Goal: Task Accomplishment & Management: Complete application form

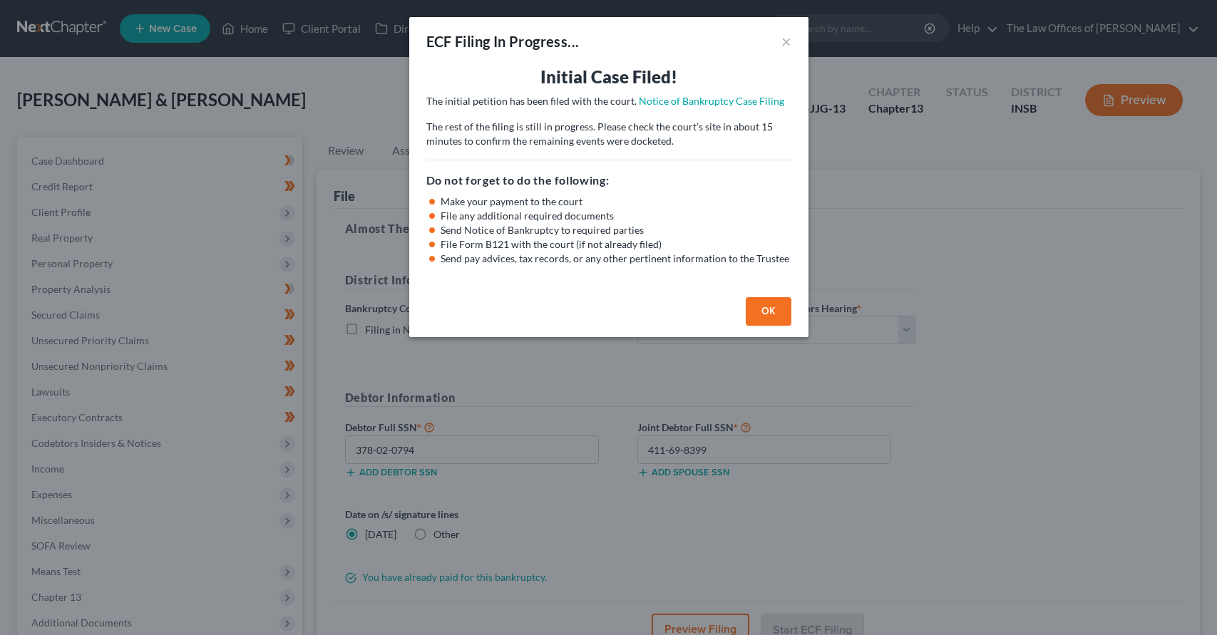
select select "1"
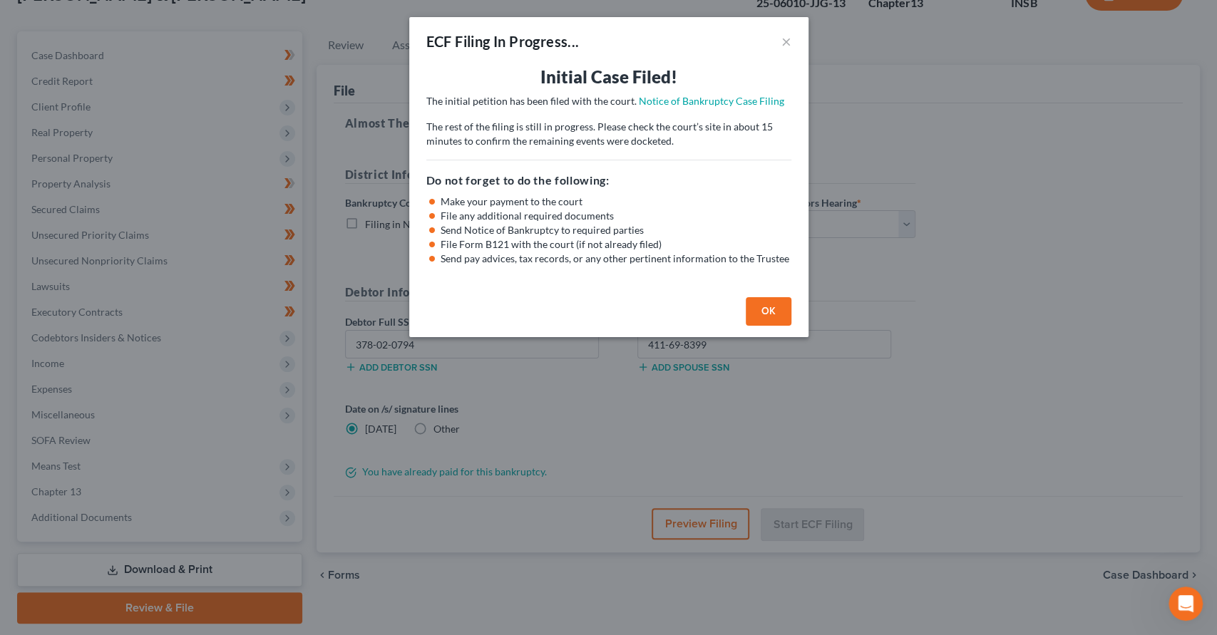
click at [768, 298] on button "OK" at bounding box center [769, 311] width 46 height 29
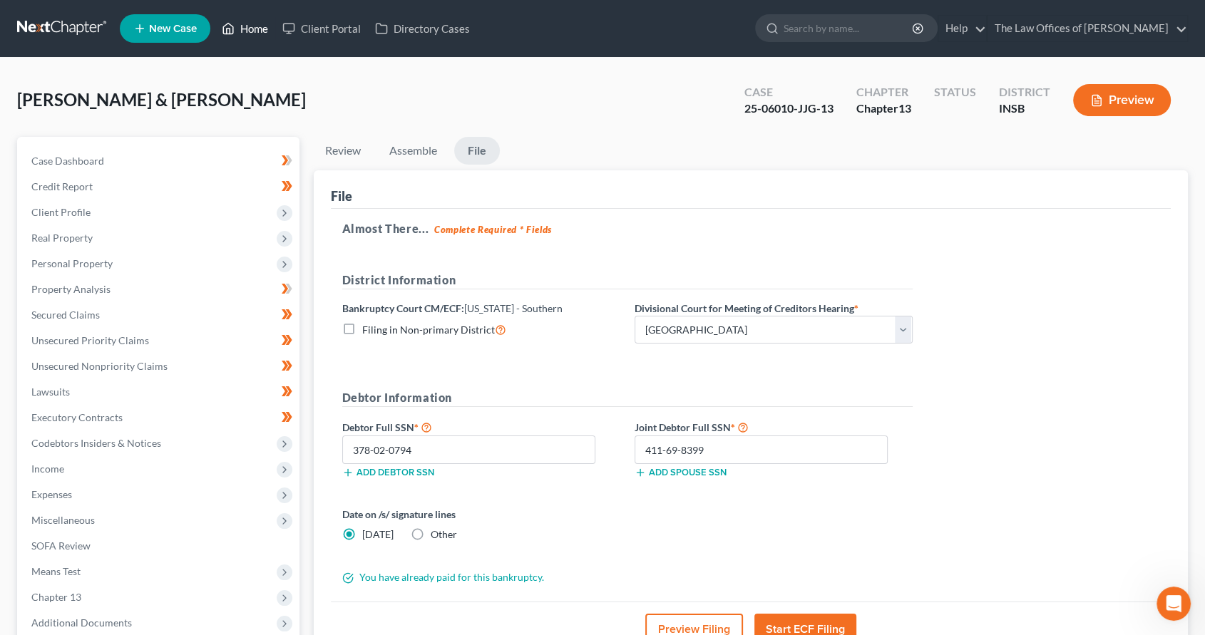
click at [247, 25] on link "Home" at bounding box center [245, 29] width 61 height 26
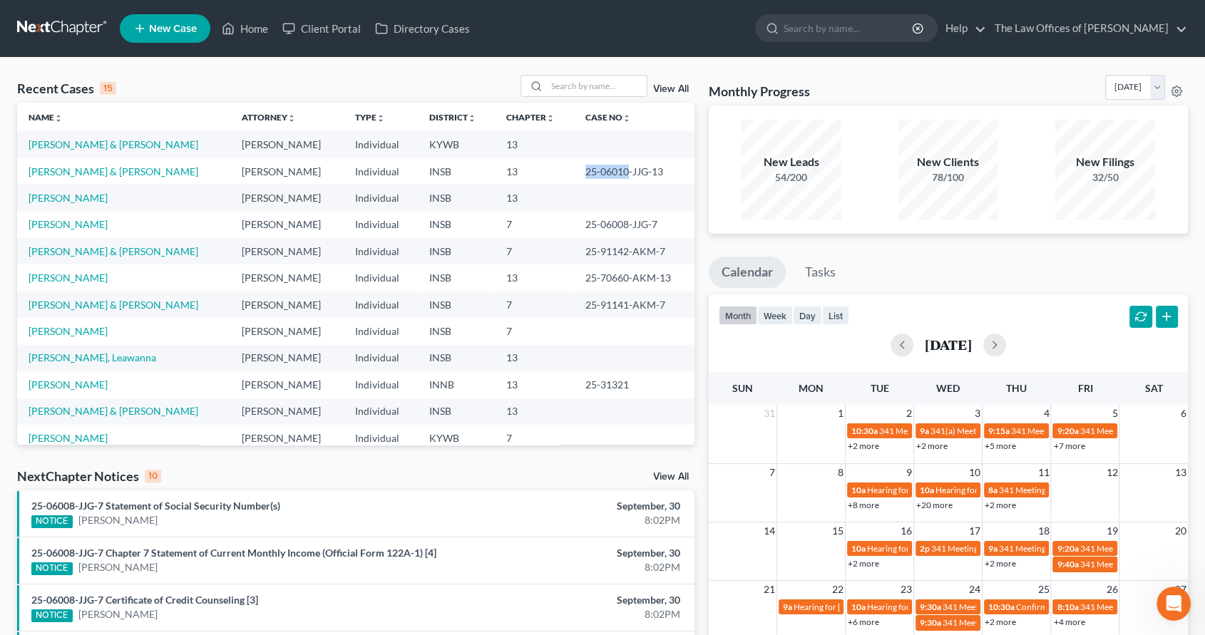
drag, startPoint x: 617, startPoint y: 170, endPoint x: 553, endPoint y: 171, distance: 64.2
click at [553, 171] on tr "[PERSON_NAME] & [PERSON_NAME] [PERSON_NAME] Individual INSB 13 25-06010-JJG-13" at bounding box center [355, 171] width 677 height 26
copy tr "25-06010"
click at [68, 145] on link "[PERSON_NAME] & [PERSON_NAME]" at bounding box center [114, 144] width 170 height 12
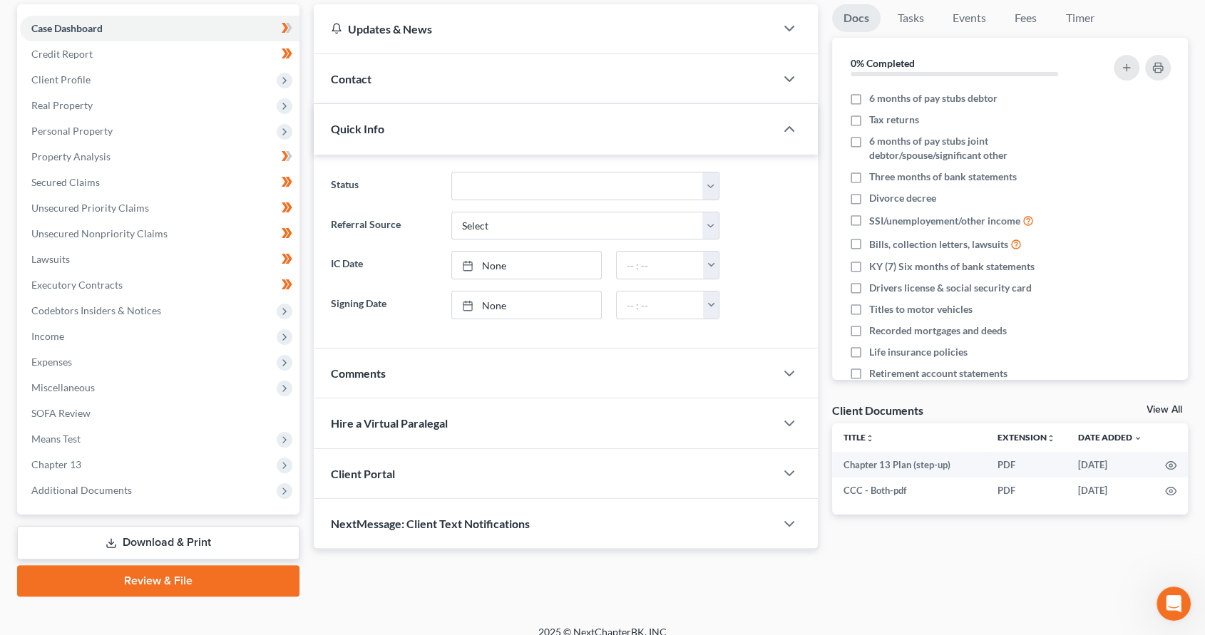
scroll to position [148, 0]
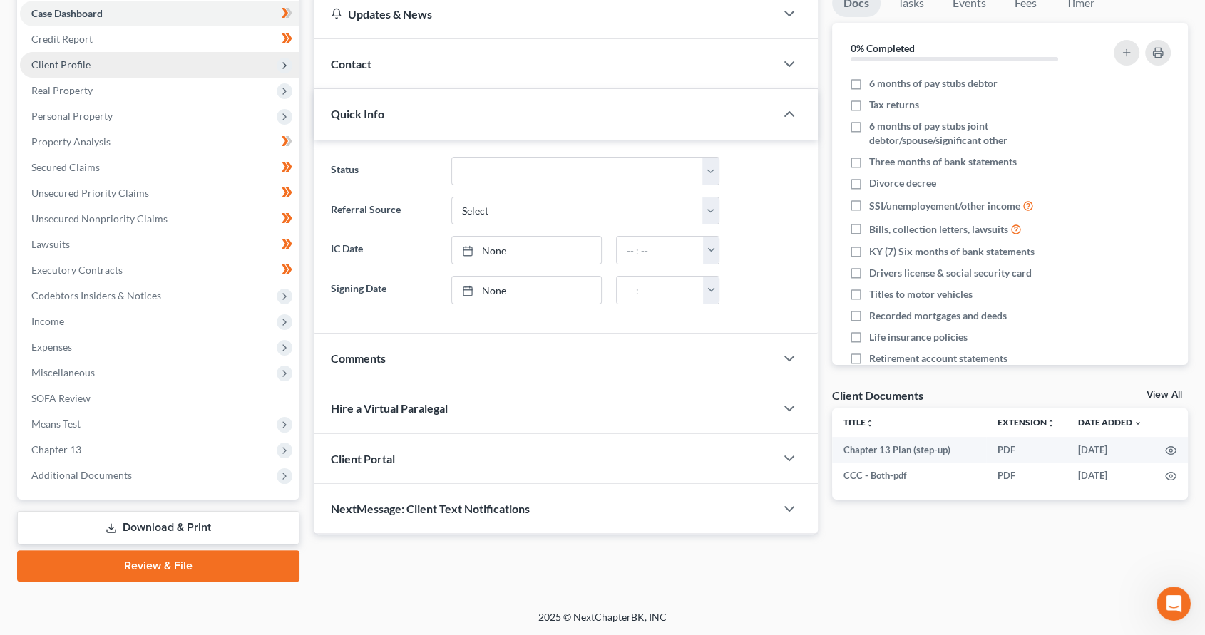
click at [98, 72] on span "Client Profile" at bounding box center [159, 65] width 279 height 26
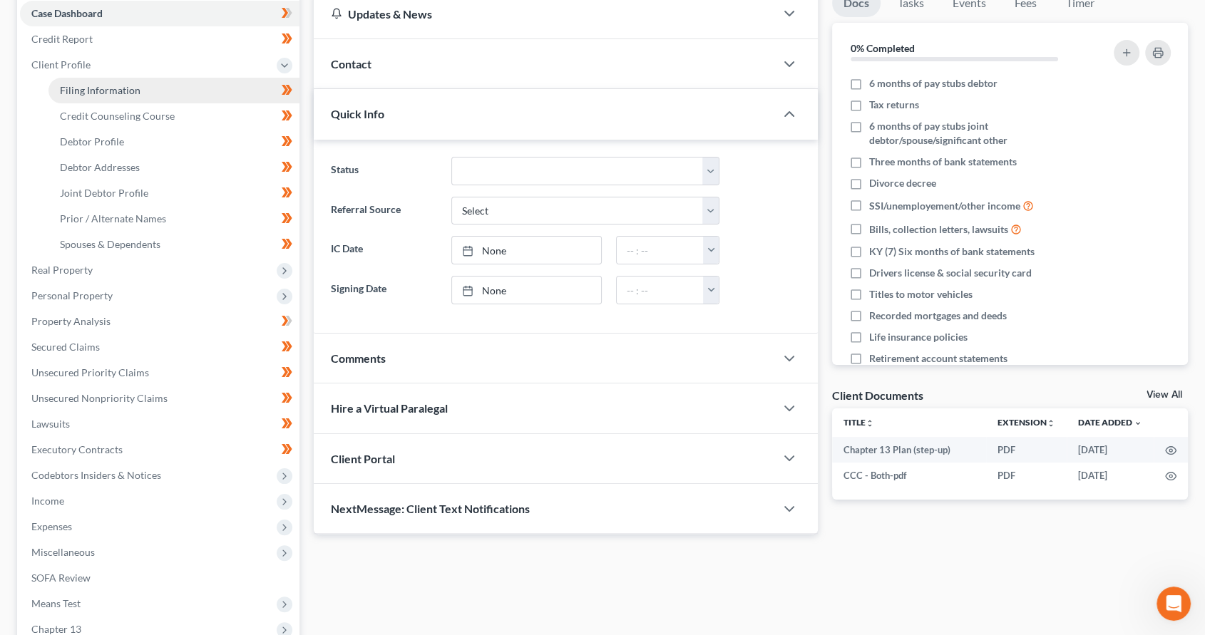
click at [96, 88] on span "Filing Information" at bounding box center [100, 90] width 81 height 12
select select "1"
select select "3"
select select "33"
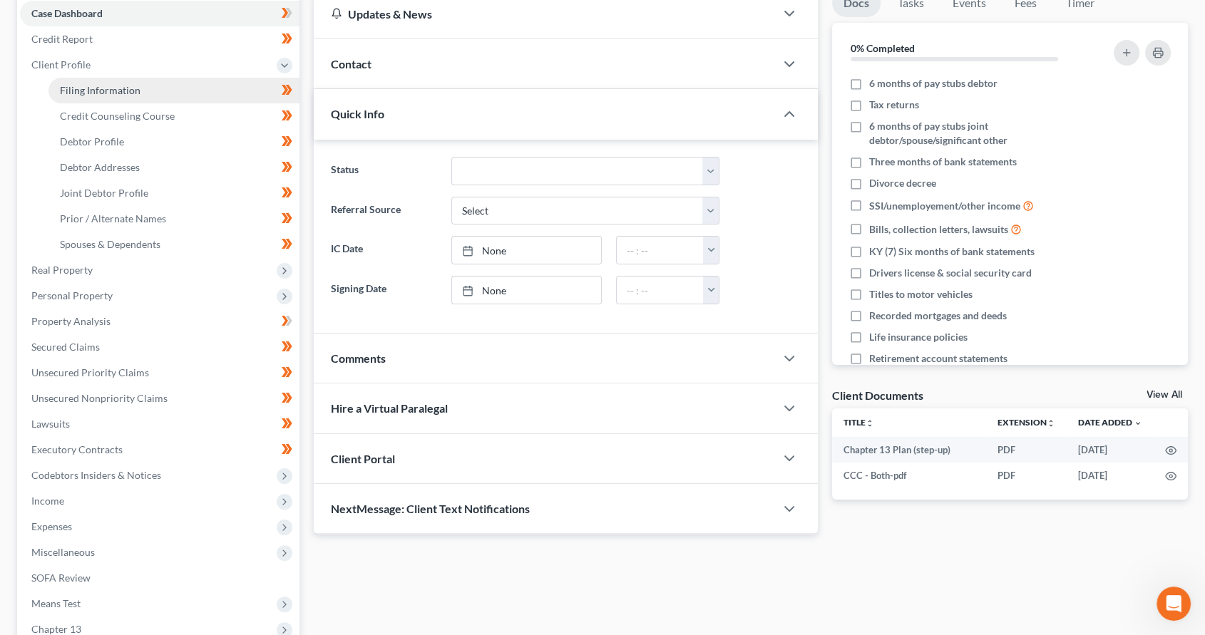
select select "5"
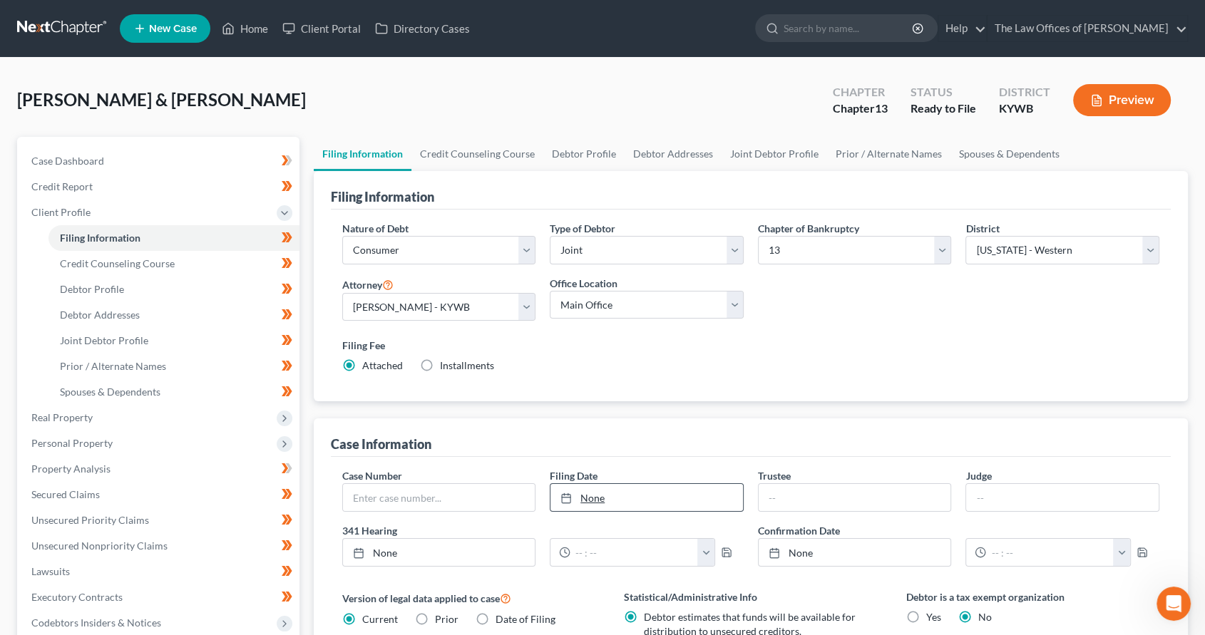
click at [620, 493] on link "None" at bounding box center [646, 497] width 192 height 27
type input "[DATE]"
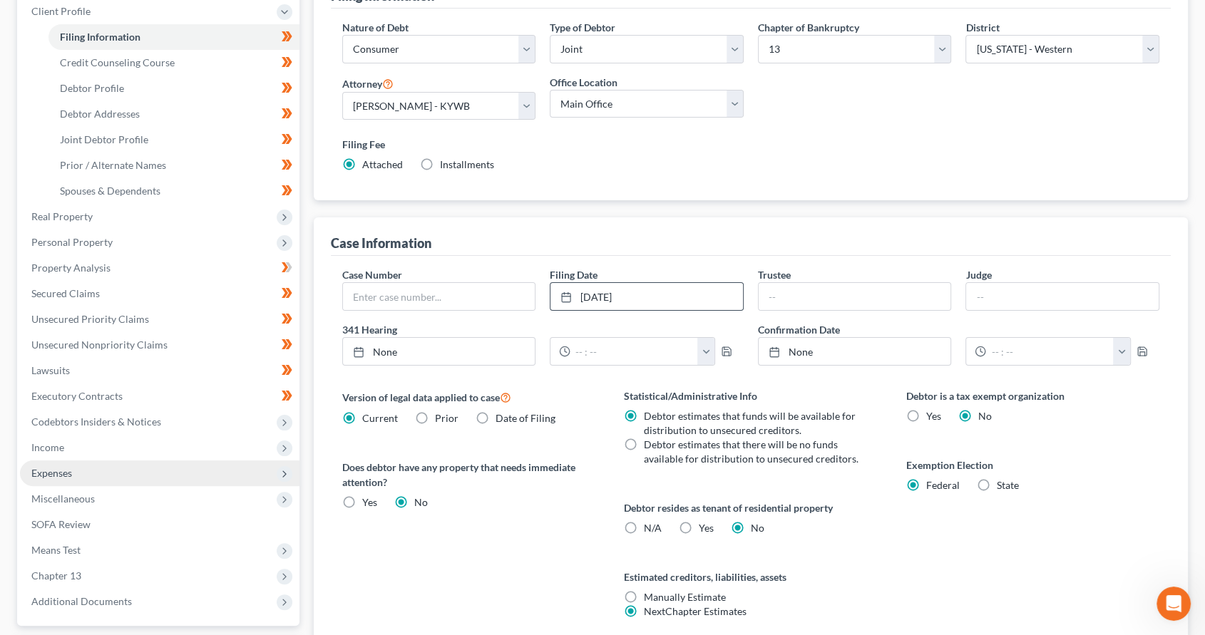
scroll to position [211, 0]
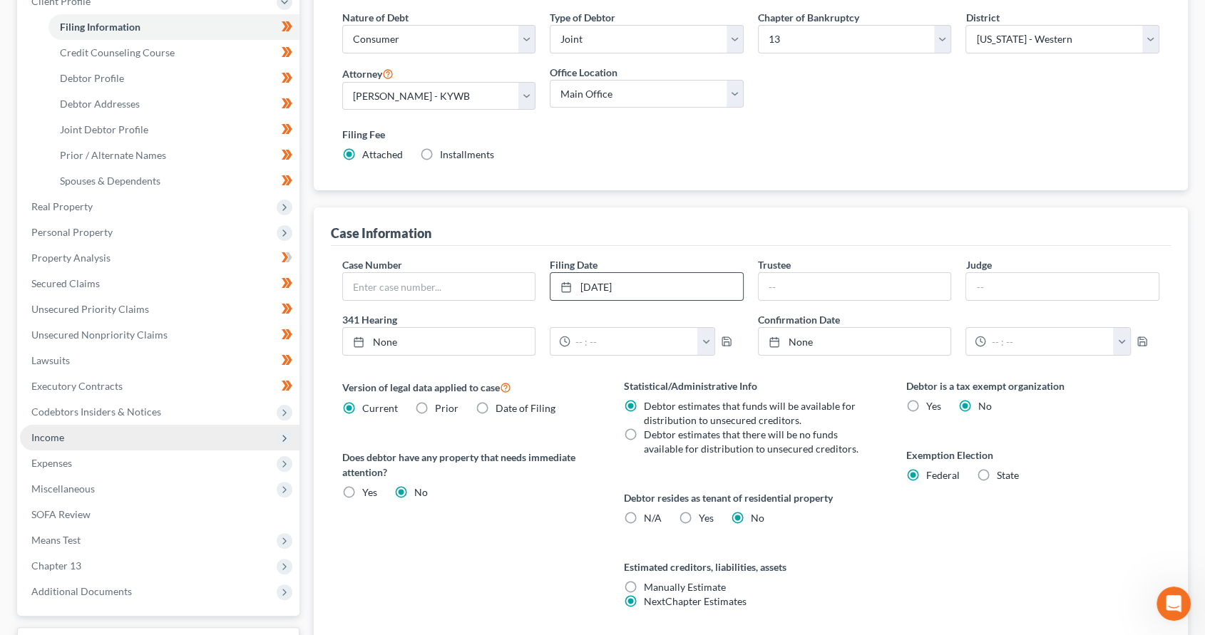
click at [85, 436] on span "Income" at bounding box center [159, 438] width 279 height 26
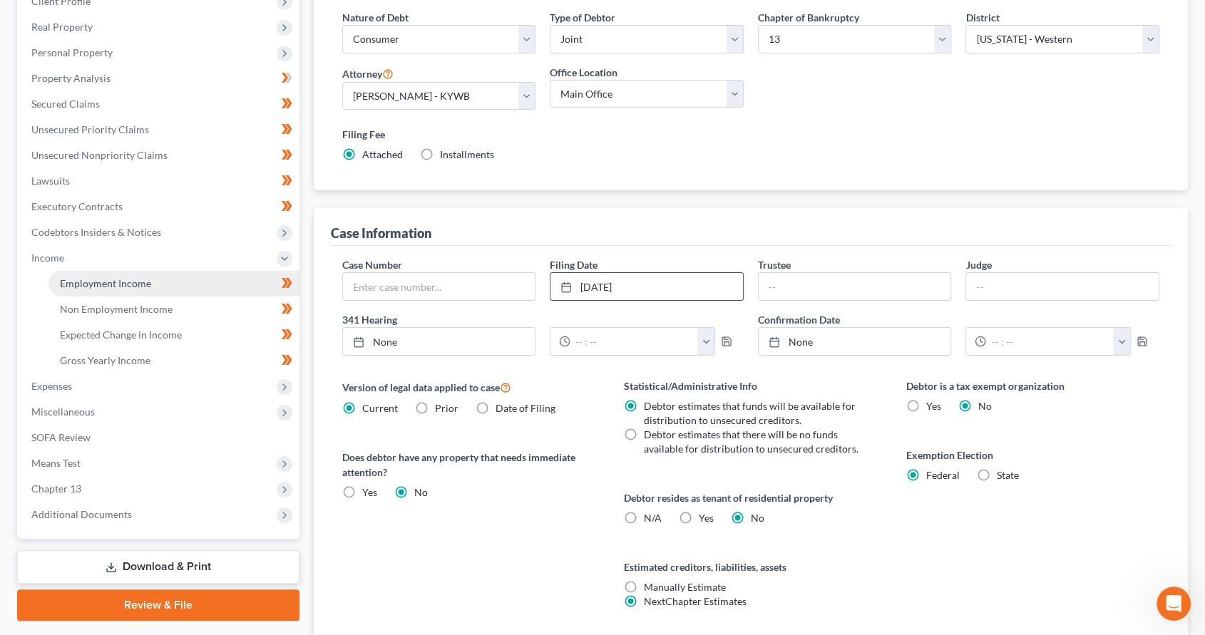
click at [130, 286] on span "Employment Income" at bounding box center [105, 283] width 91 height 12
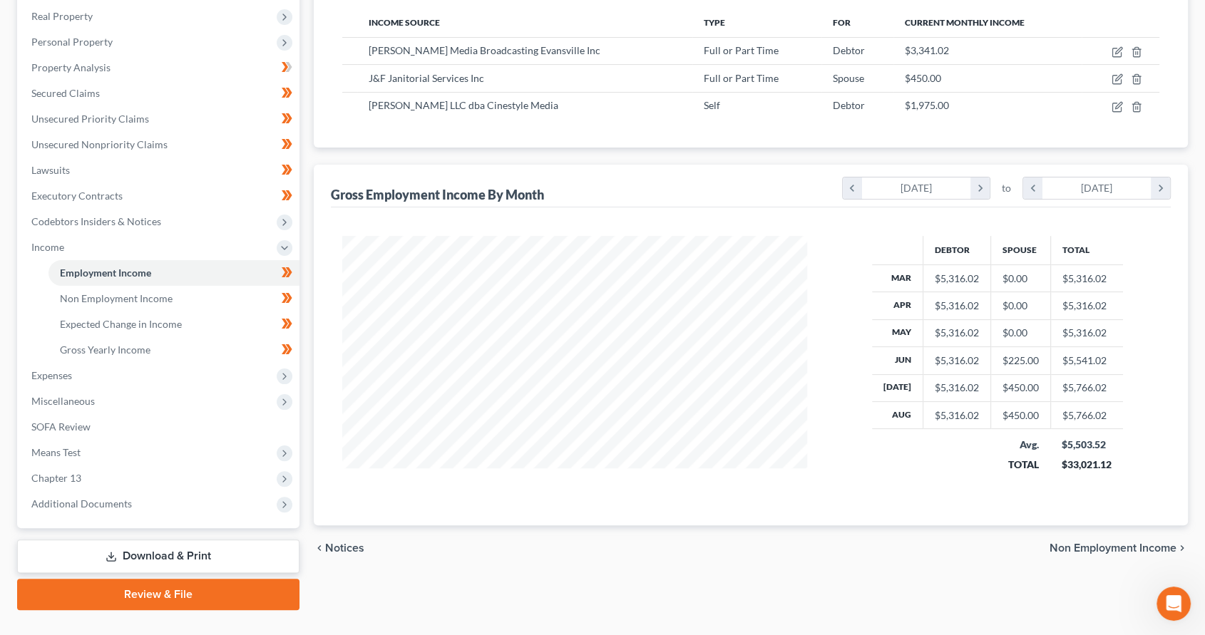
scroll to position [250, 0]
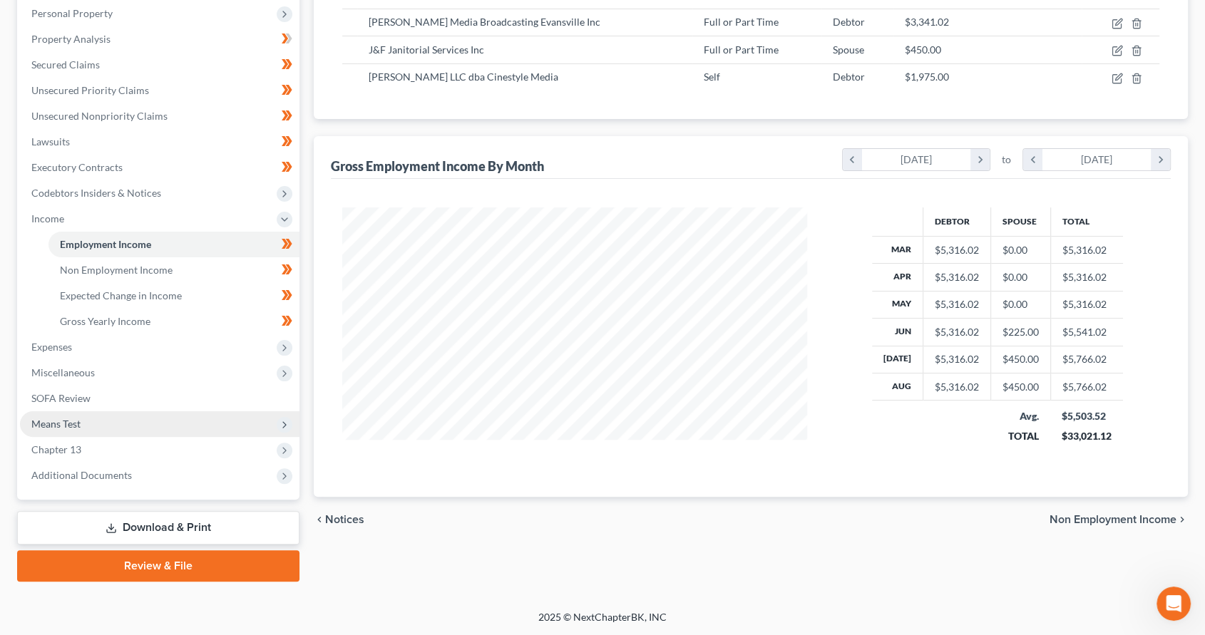
click at [111, 425] on span "Means Test" at bounding box center [159, 424] width 279 height 26
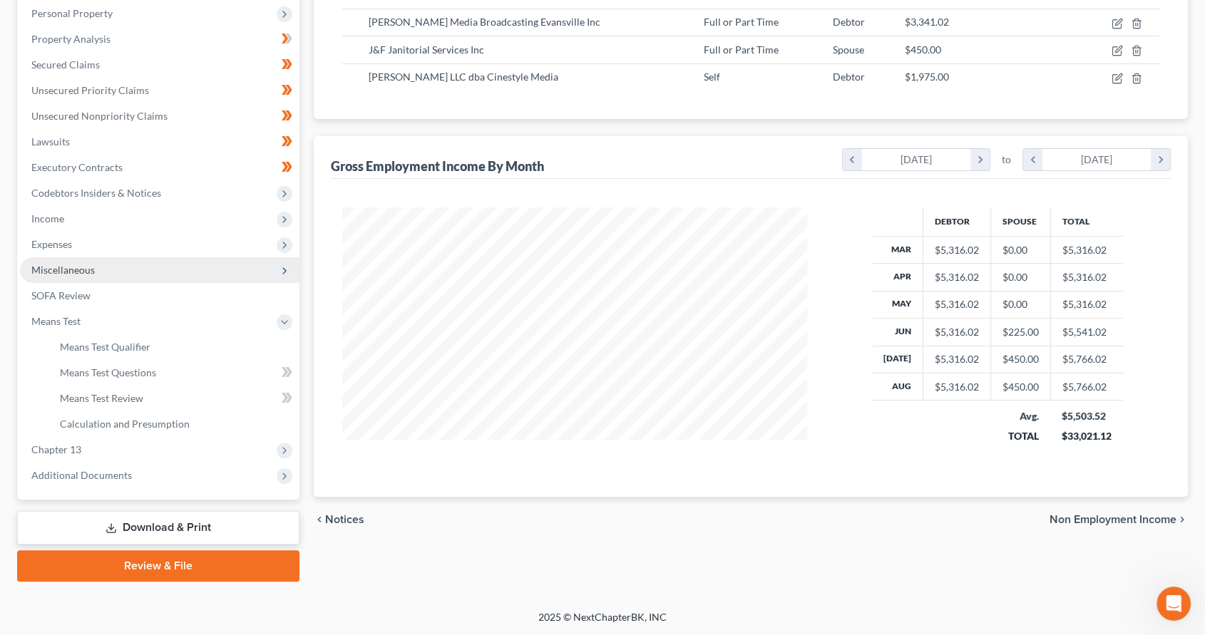
click at [105, 264] on span "Miscellaneous" at bounding box center [159, 270] width 279 height 26
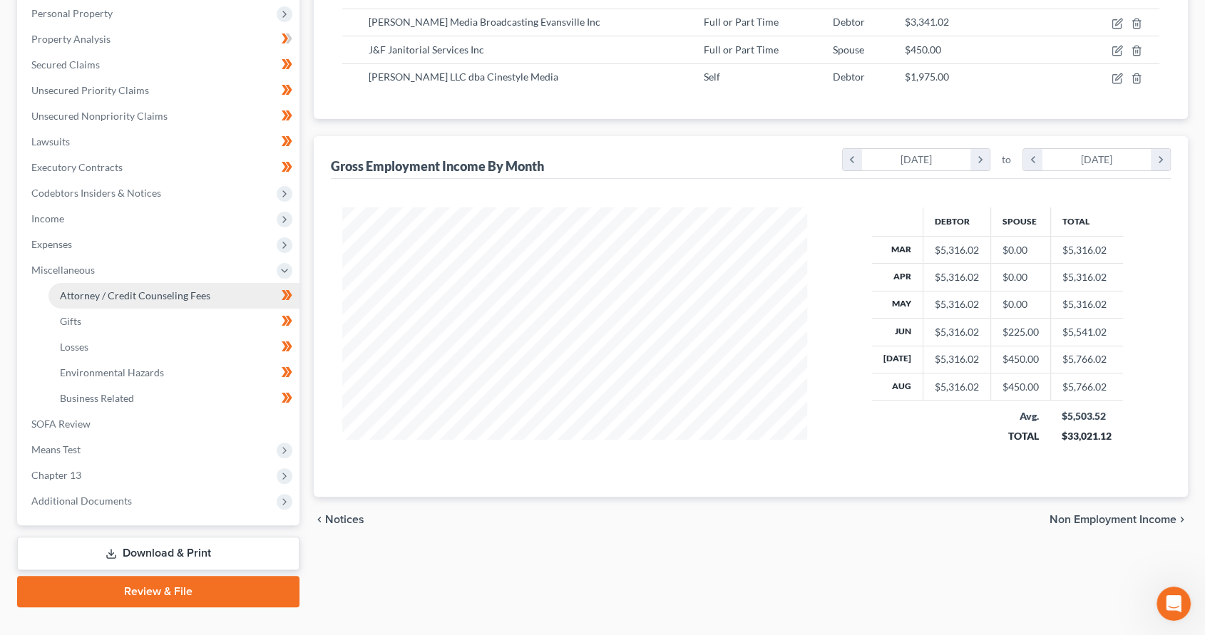
click at [108, 289] on span "Attorney / Credit Counseling Fees" at bounding box center [135, 295] width 150 height 12
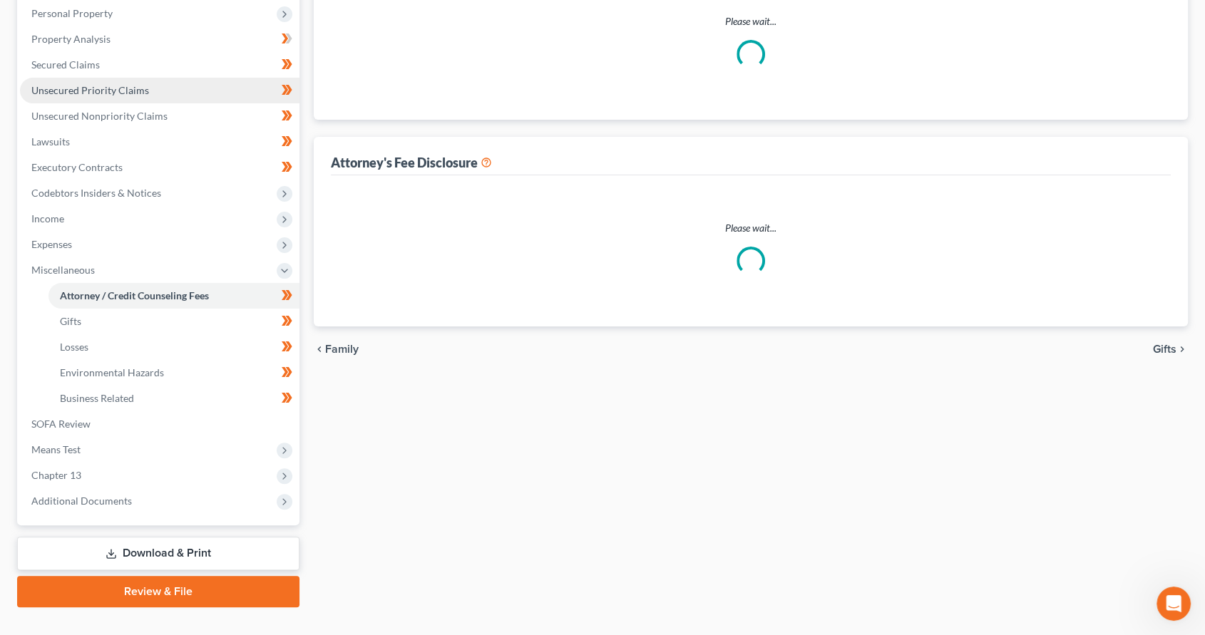
scroll to position [78, 0]
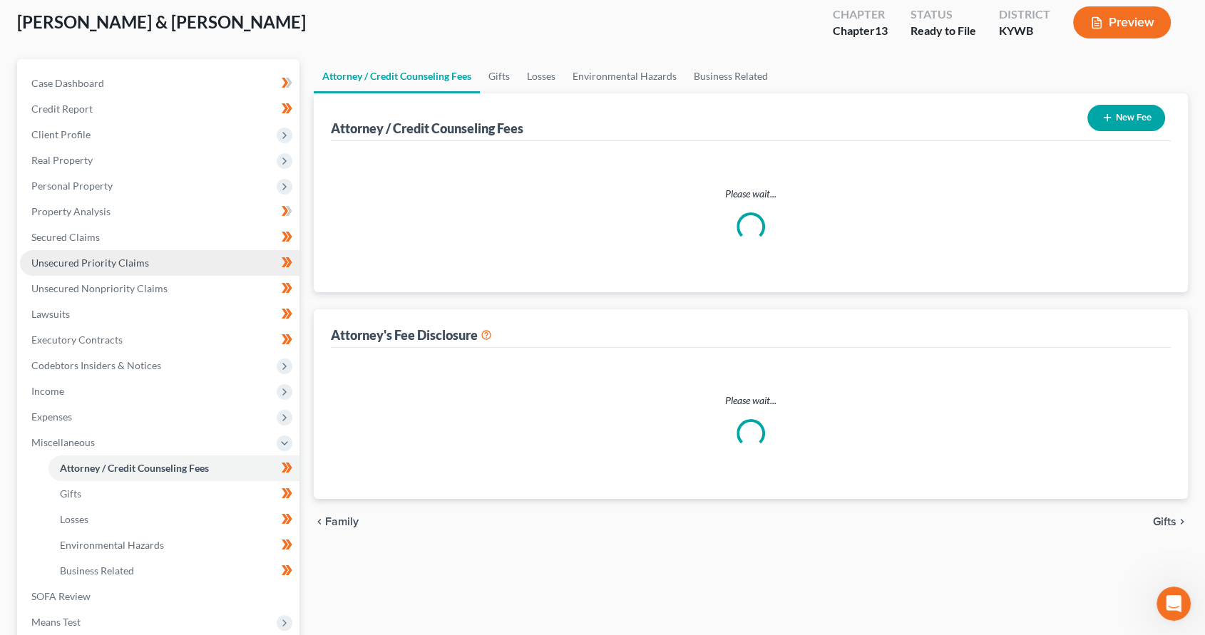
select select "1"
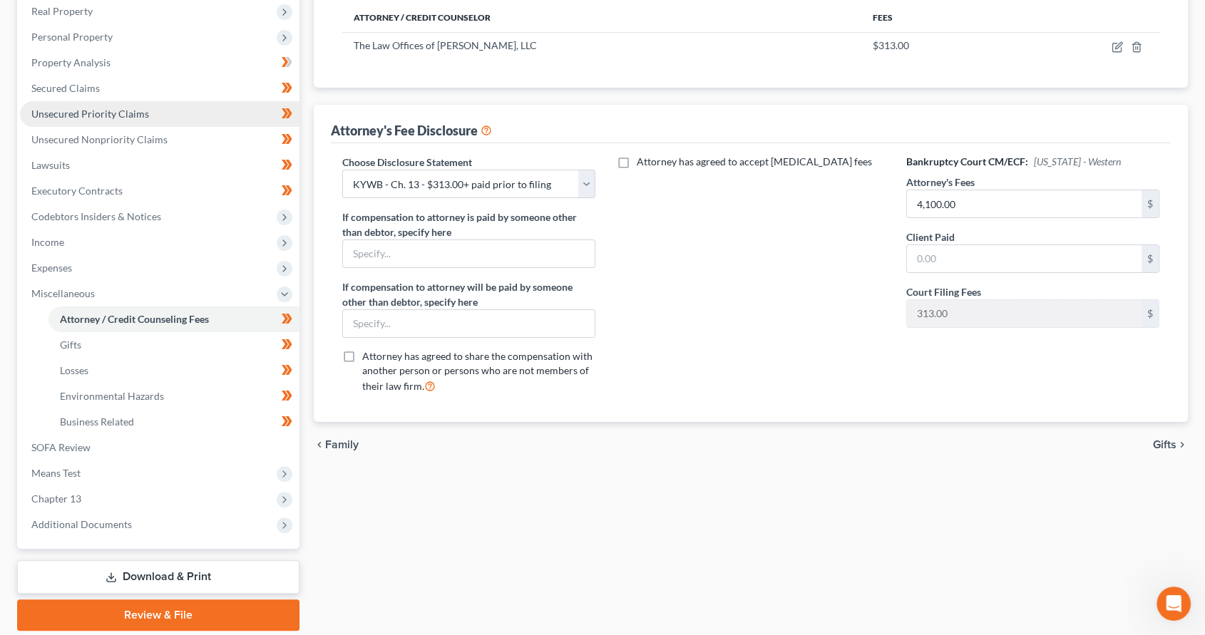
scroll to position [276, 0]
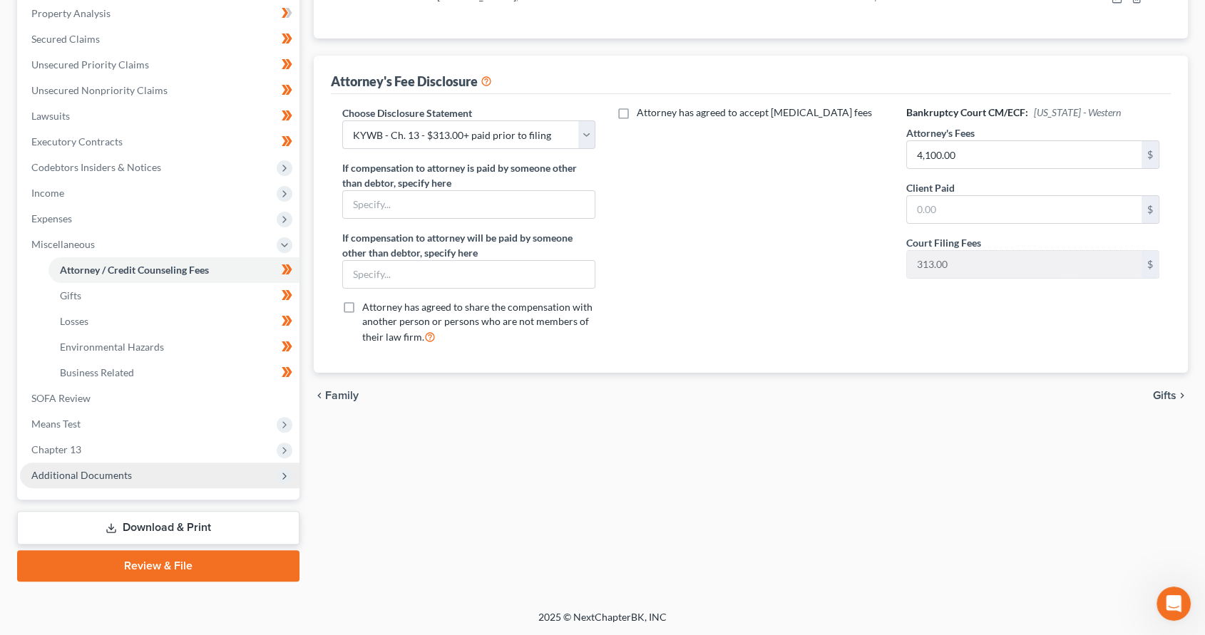
click at [140, 478] on span "Additional Documents" at bounding box center [159, 476] width 279 height 26
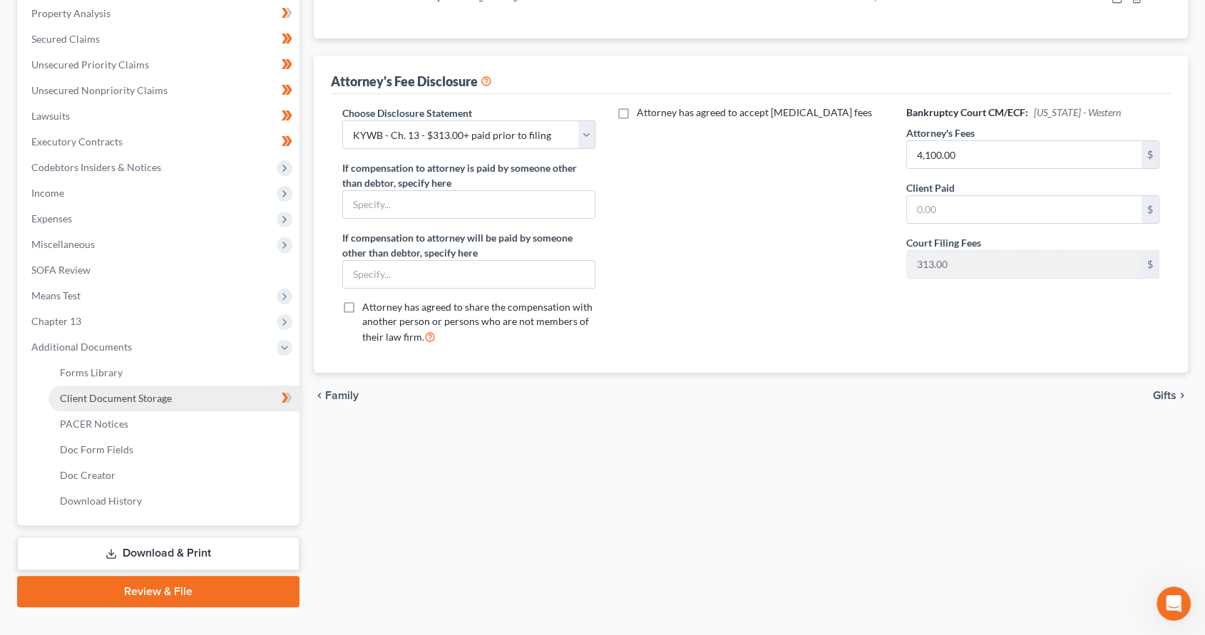
click at [165, 398] on span "Client Document Storage" at bounding box center [116, 398] width 112 height 12
select select "7"
select select "16"
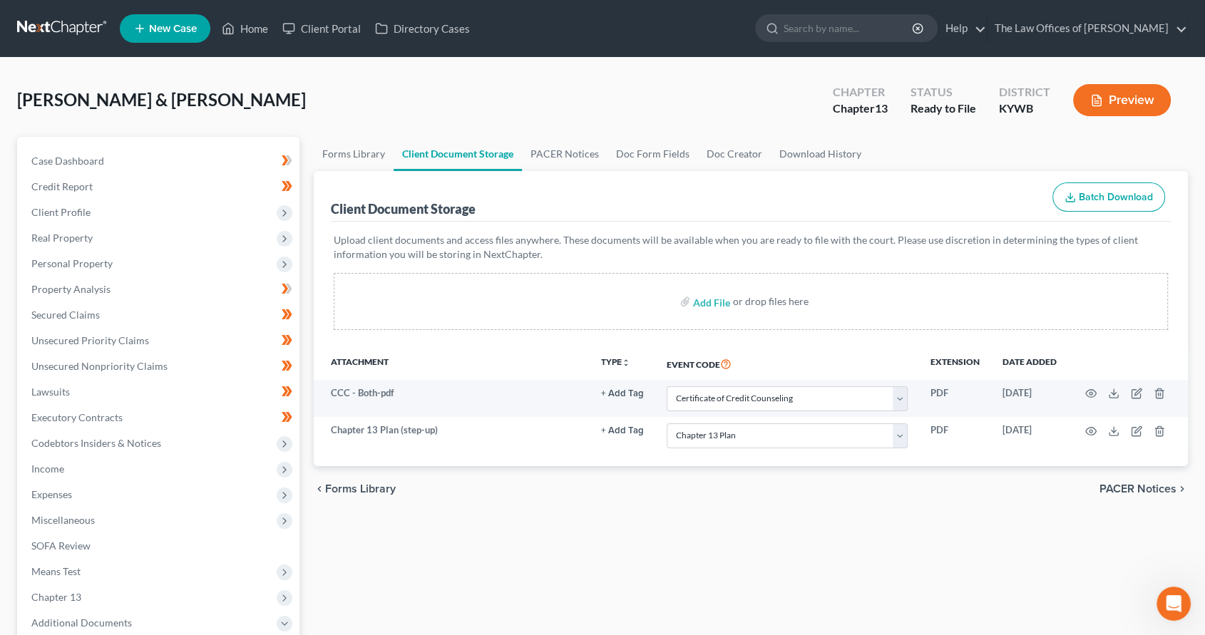
scroll to position [302, 0]
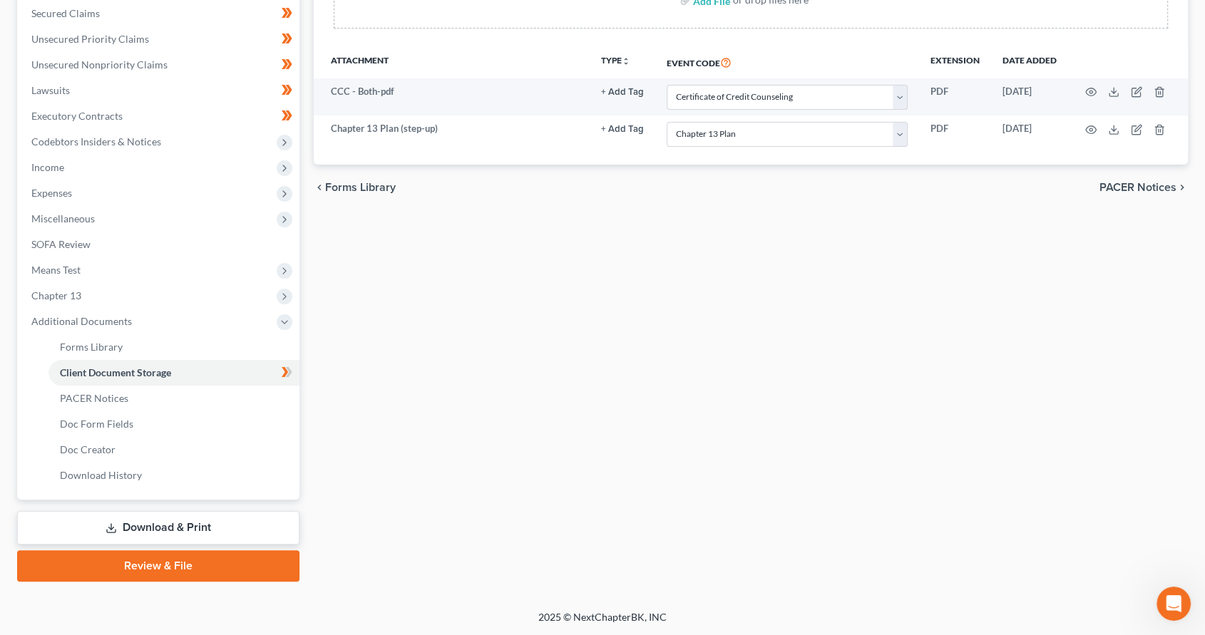
click at [158, 562] on link "Review & File" at bounding box center [158, 565] width 282 height 31
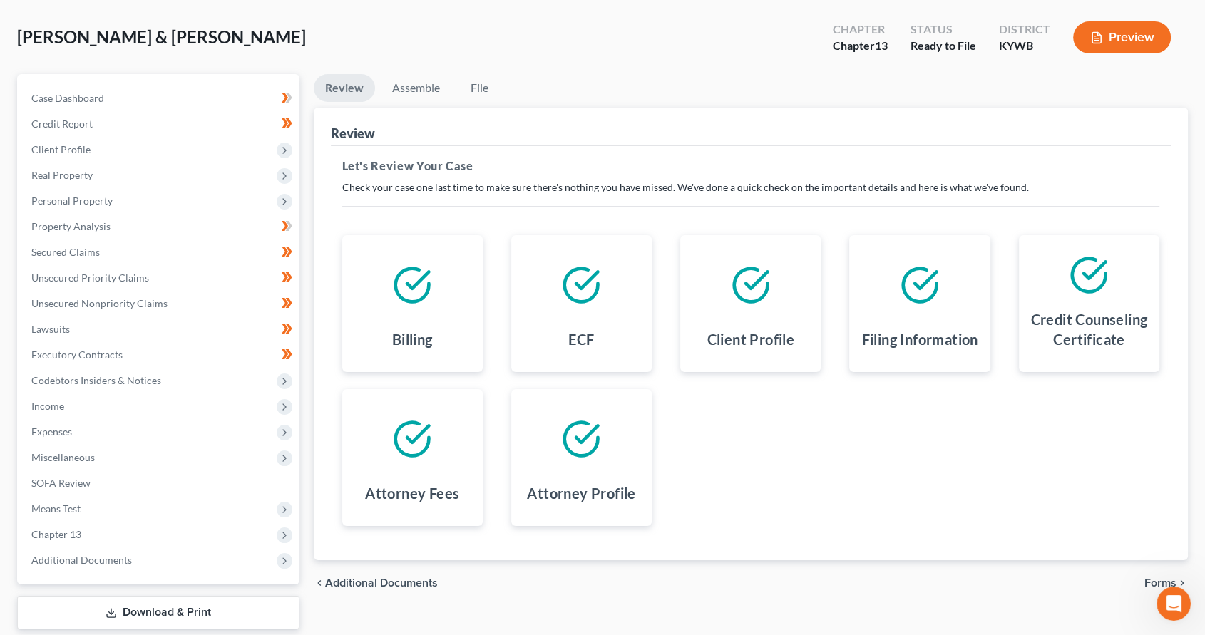
scroll to position [148, 0]
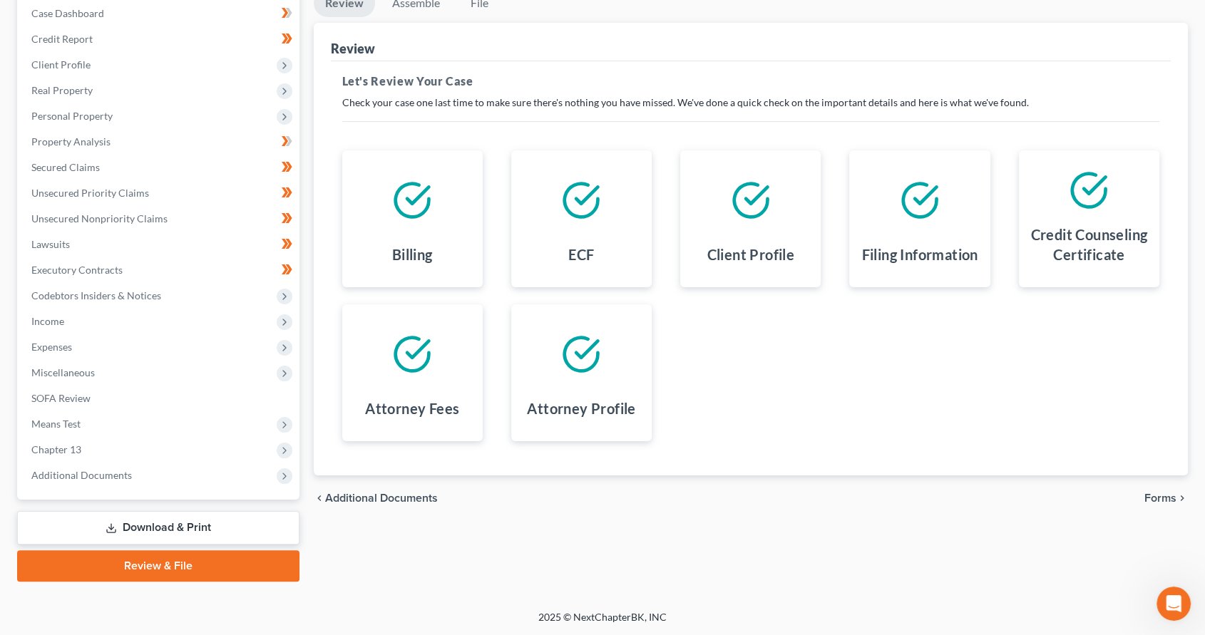
click at [1171, 498] on span "Forms" at bounding box center [1160, 498] width 32 height 11
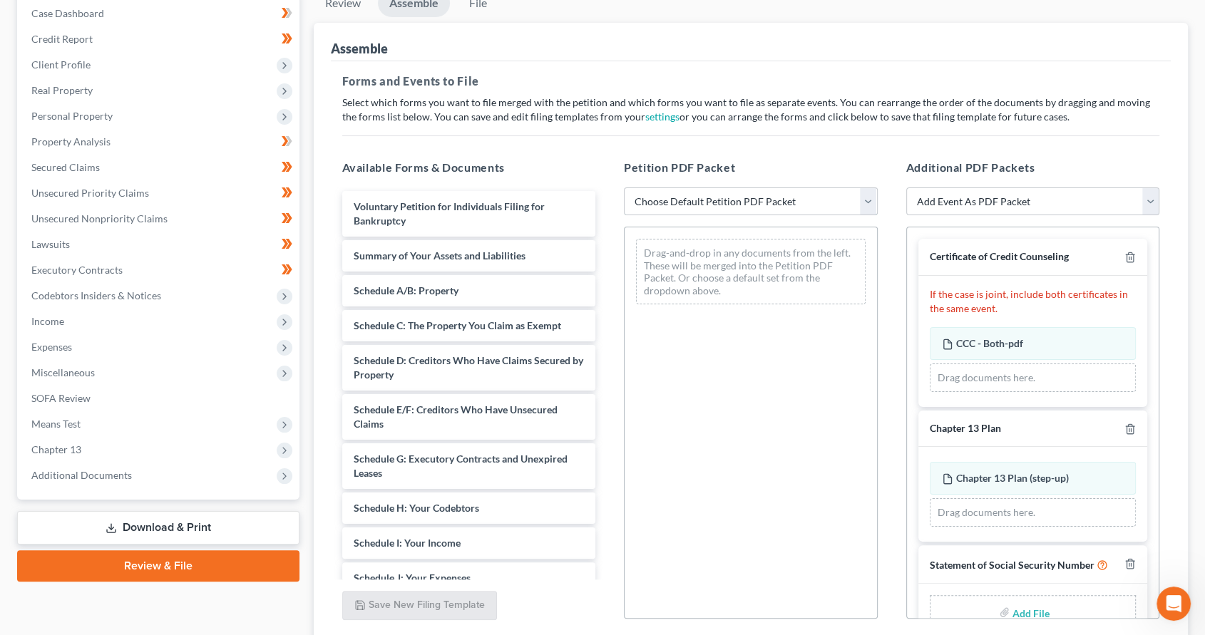
drag, startPoint x: 823, startPoint y: 204, endPoint x: 816, endPoint y: 213, distance: 11.7
click at [823, 204] on select "Choose Default Petition PDF Packet Emergency Filing (Voluntary Petition and Cre…" at bounding box center [751, 201] width 254 height 29
select select "2"
click at [624, 187] on select "Choose Default Petition PDF Packet Emergency Filing (Voluntary Petition and Cre…" at bounding box center [751, 201] width 254 height 29
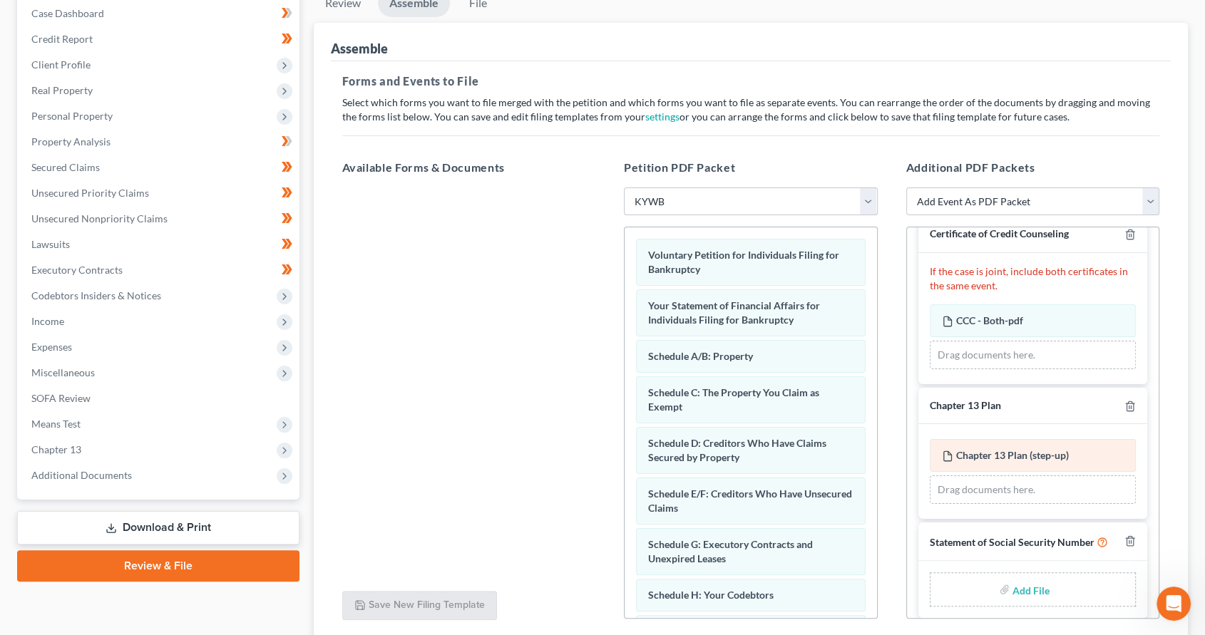
scroll to position [46, 0]
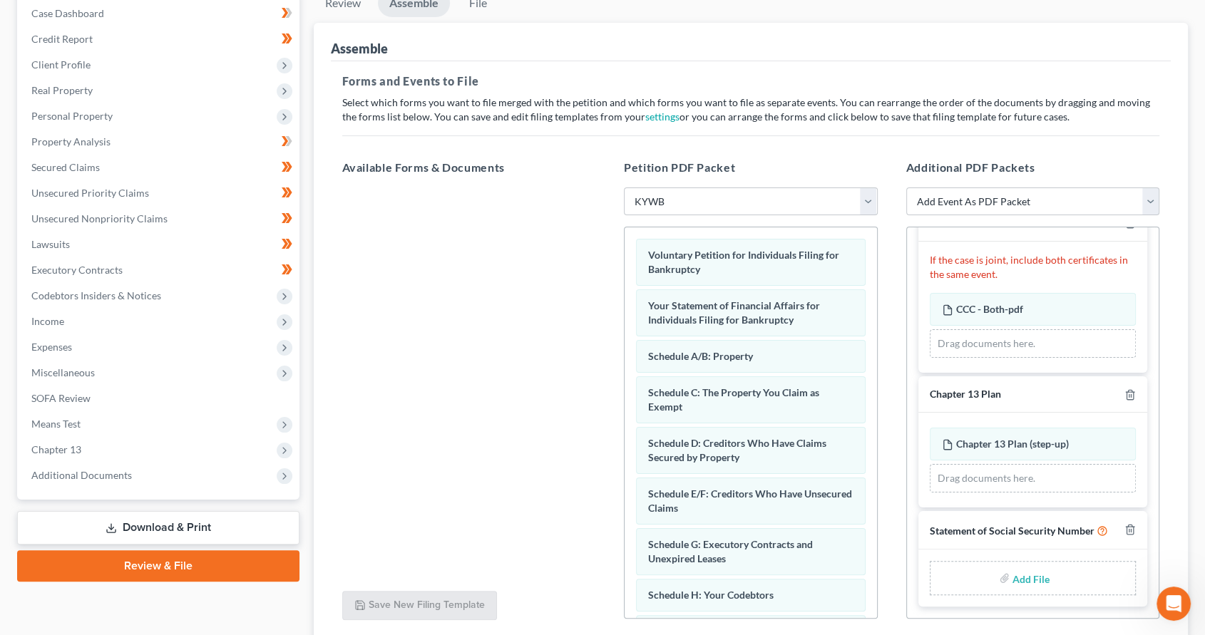
click at [1021, 585] on input "file" at bounding box center [1029, 578] width 34 height 26
type input "C:\fakepath\SSN.pdf"
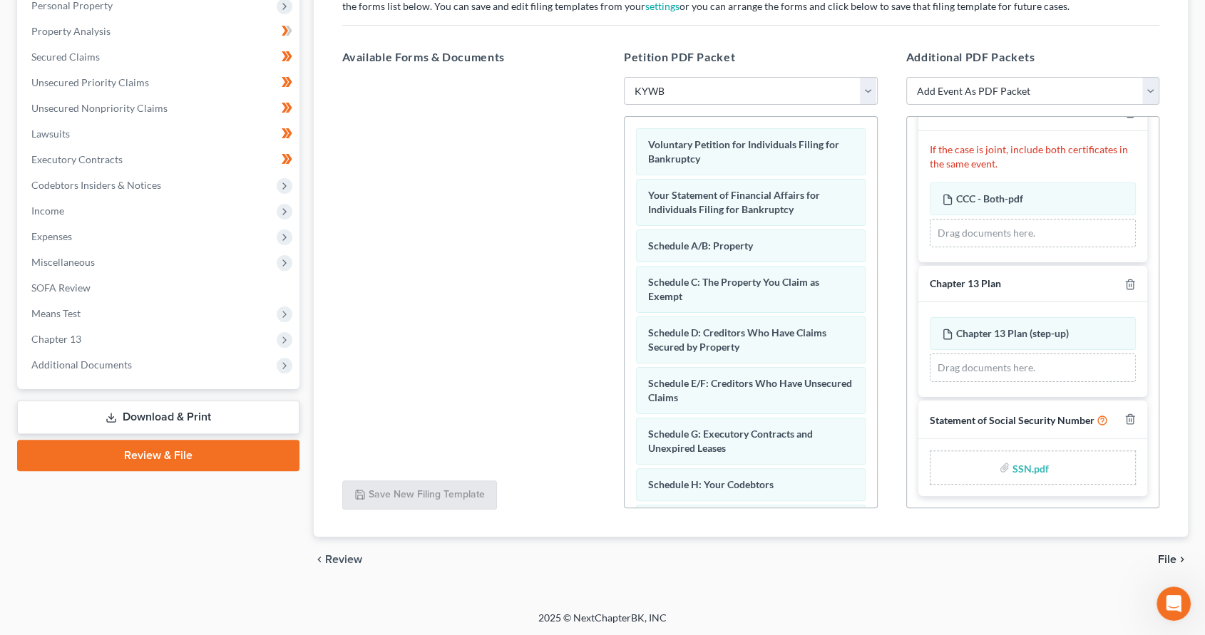
scroll to position [259, 0]
click at [1170, 554] on span "File" at bounding box center [1167, 558] width 19 height 11
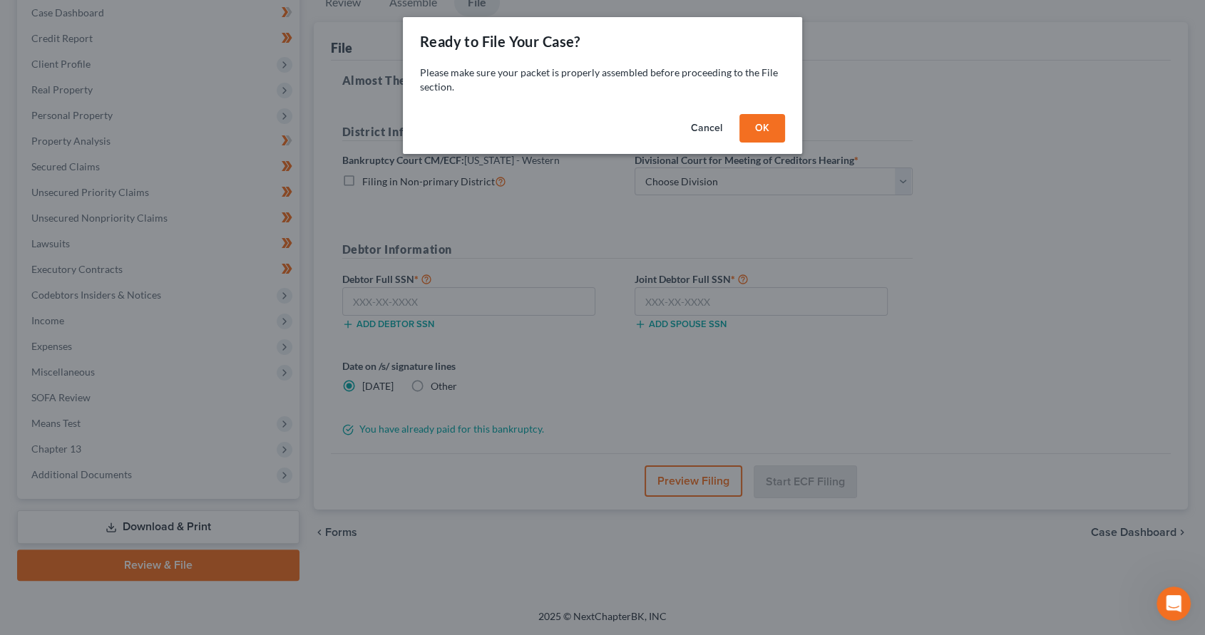
scroll to position [148, 0]
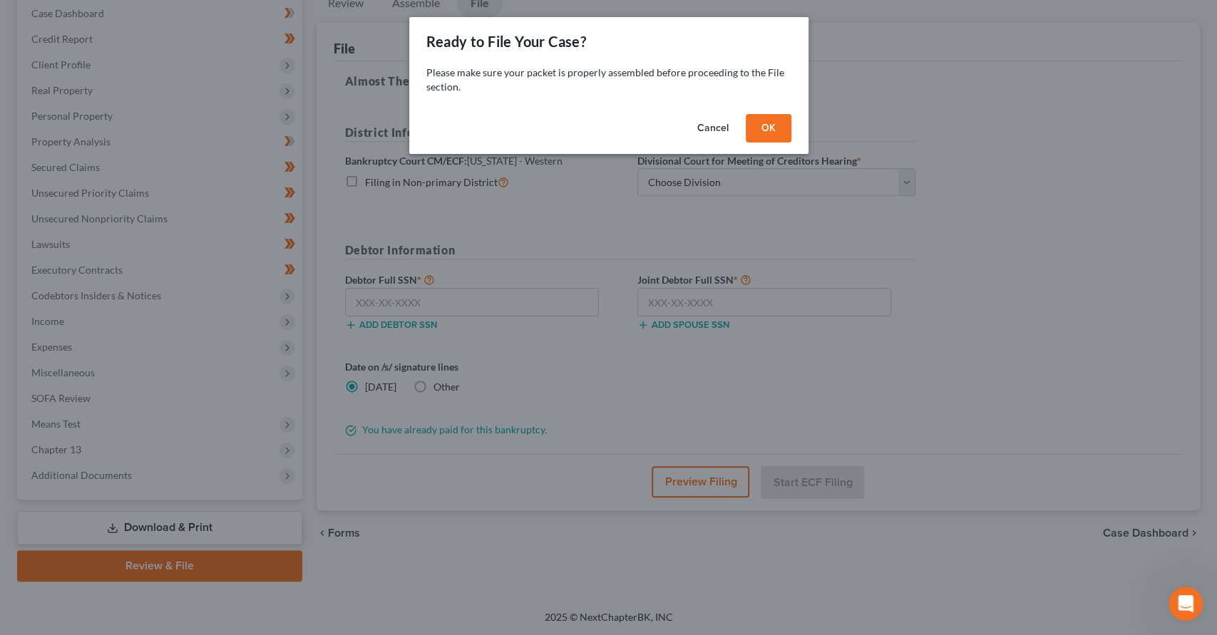
click at [786, 130] on button "OK" at bounding box center [769, 128] width 46 height 29
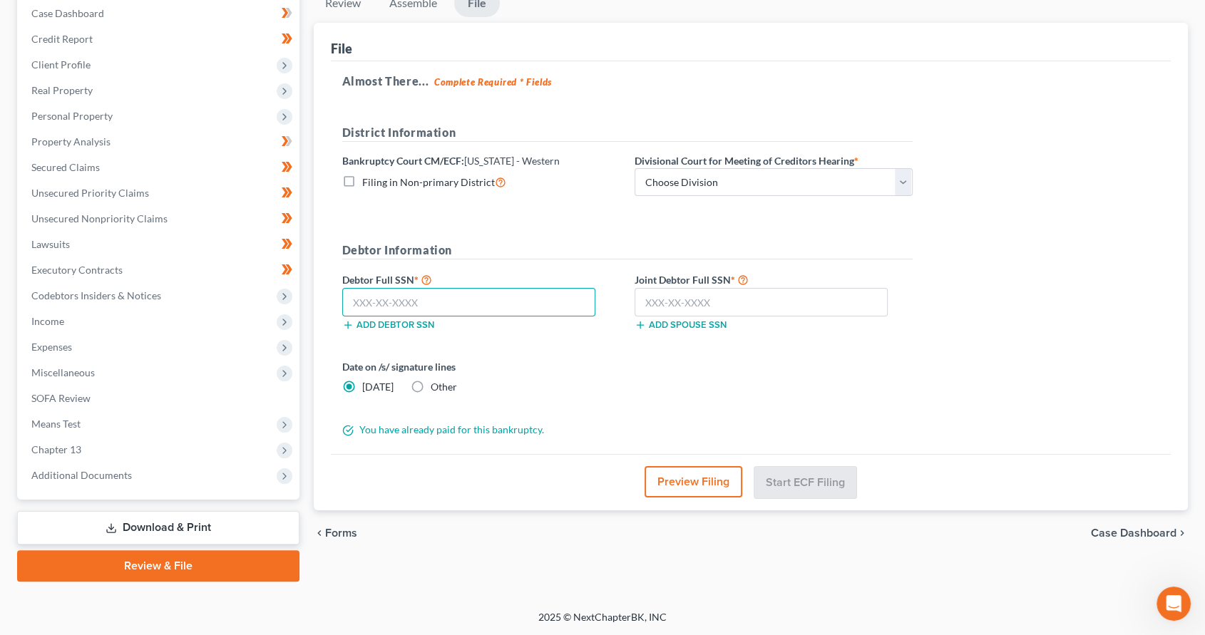
drag, startPoint x: 386, startPoint y: 308, endPoint x: 457, endPoint y: 288, distance: 73.3
click at [386, 308] on input "text" at bounding box center [469, 302] width 254 height 29
paste input "403-13-9227"
type input "403-13-9227"
click at [711, 177] on select "Choose Division Bowling Green [GEOGRAPHIC_DATA] [GEOGRAPHIC_DATA] [GEOGRAPHIC_D…" at bounding box center [773, 182] width 278 height 29
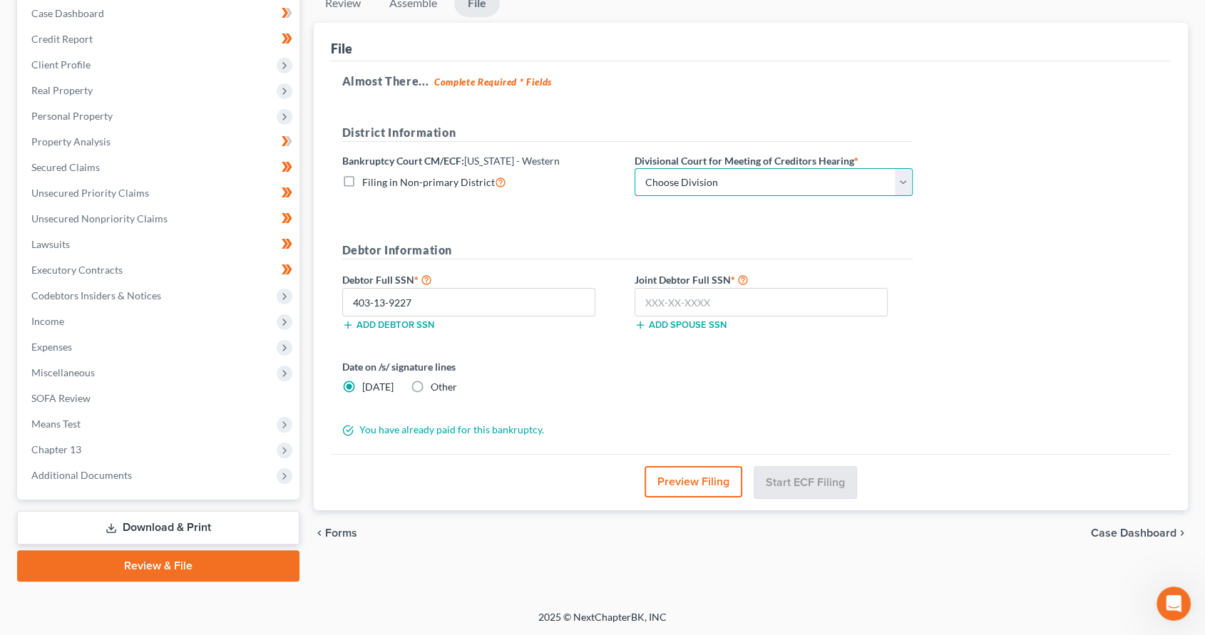
select select "2"
click at [634, 168] on select "Choose Division Bowling Green [GEOGRAPHIC_DATA] [GEOGRAPHIC_DATA] [GEOGRAPHIC_D…" at bounding box center [773, 182] width 278 height 29
click at [696, 294] on input "text" at bounding box center [761, 302] width 254 height 29
paste input "406-06-2301"
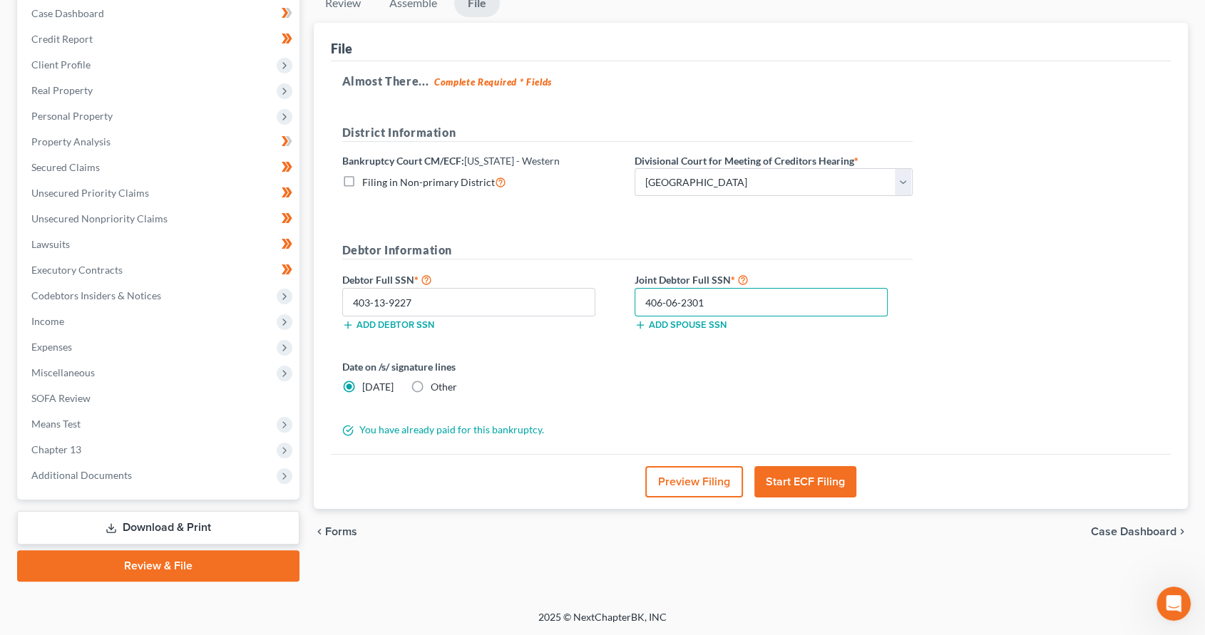
type input "406-06-2301"
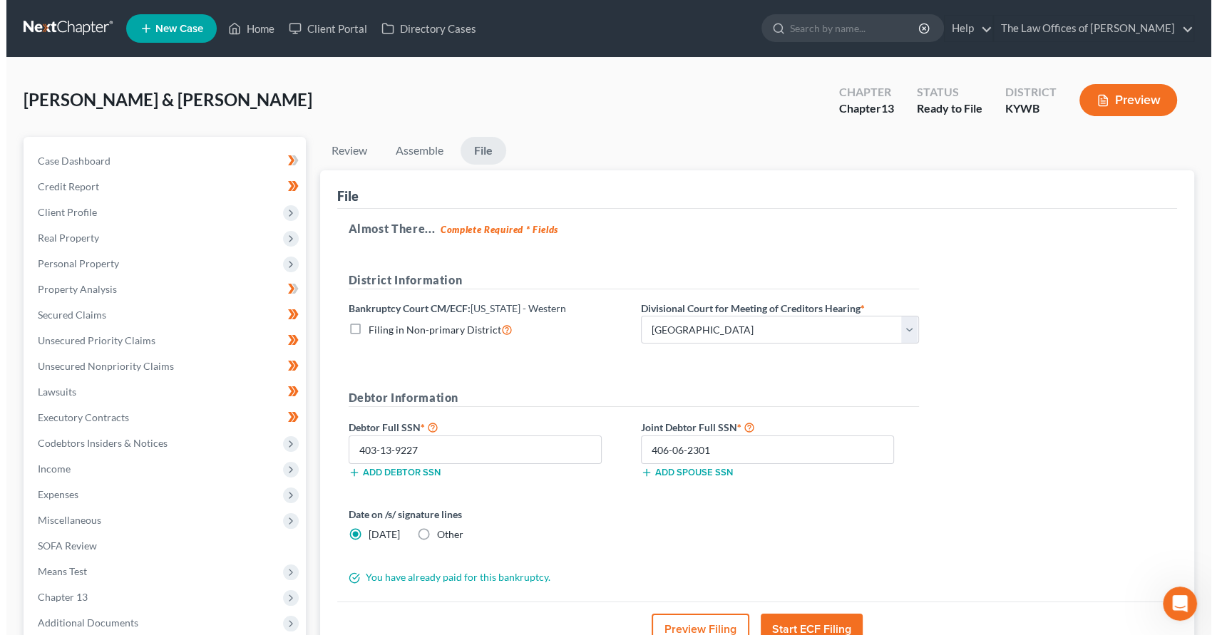
scroll to position [52, 0]
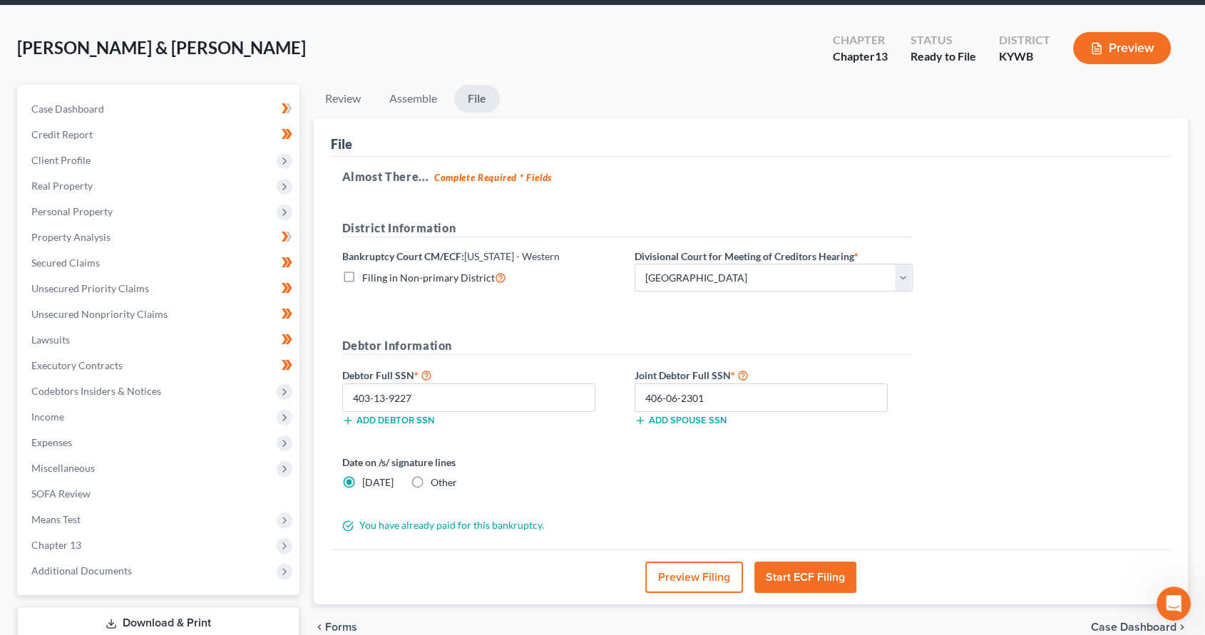
click at [691, 581] on button "Preview Filing" at bounding box center [694, 577] width 98 height 31
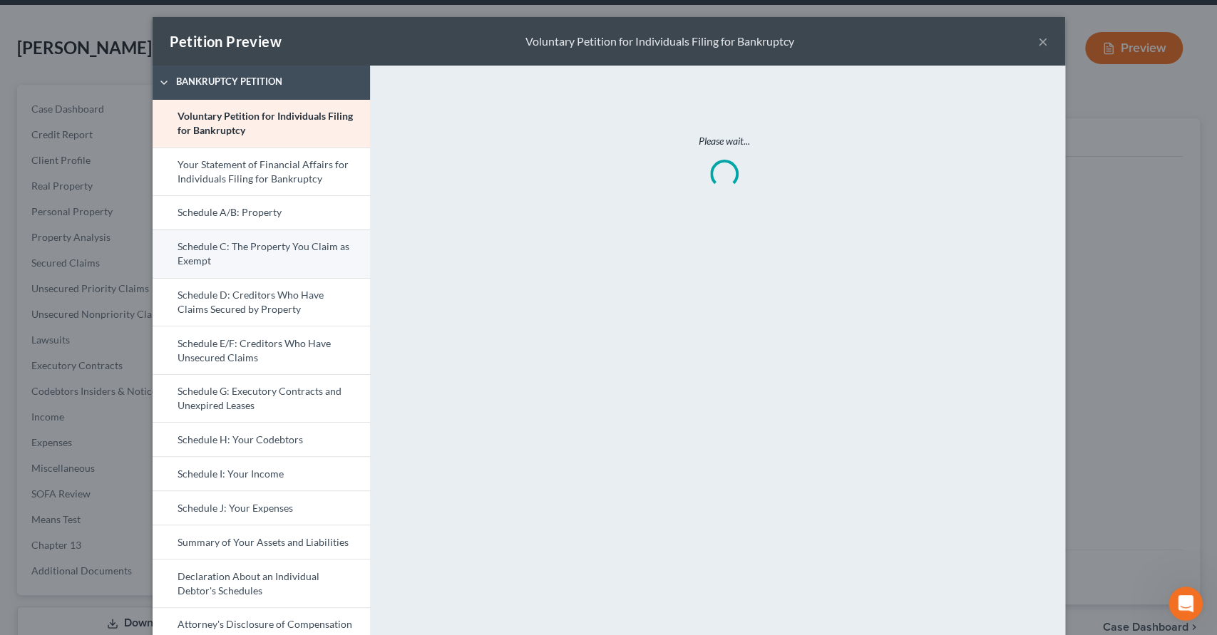
scroll to position [158, 0]
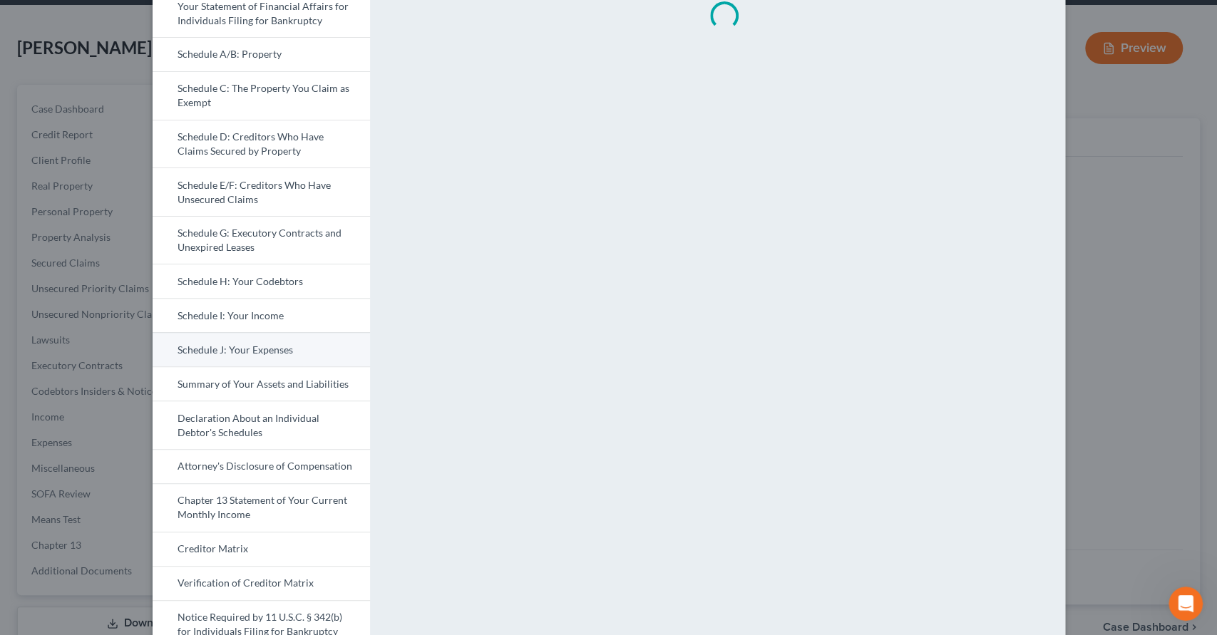
drag, startPoint x: 257, startPoint y: 340, endPoint x: 264, endPoint y: 339, distance: 7.2
click at [257, 340] on link "Schedule J: Your Expenses" at bounding box center [261, 349] width 217 height 34
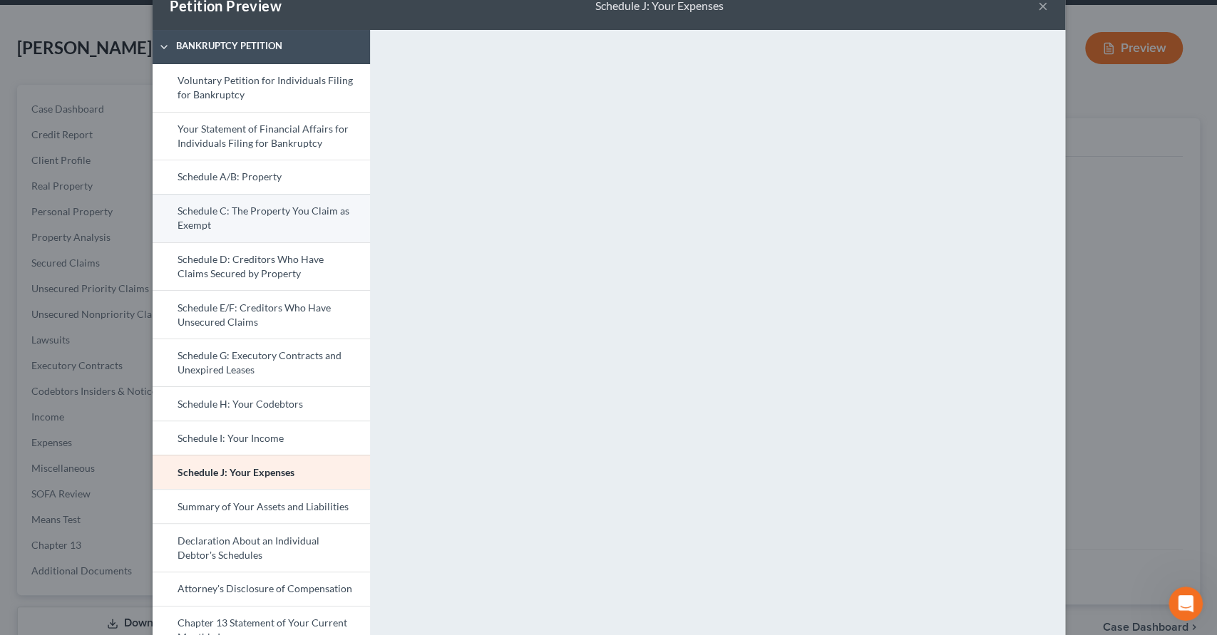
scroll to position [105, 0]
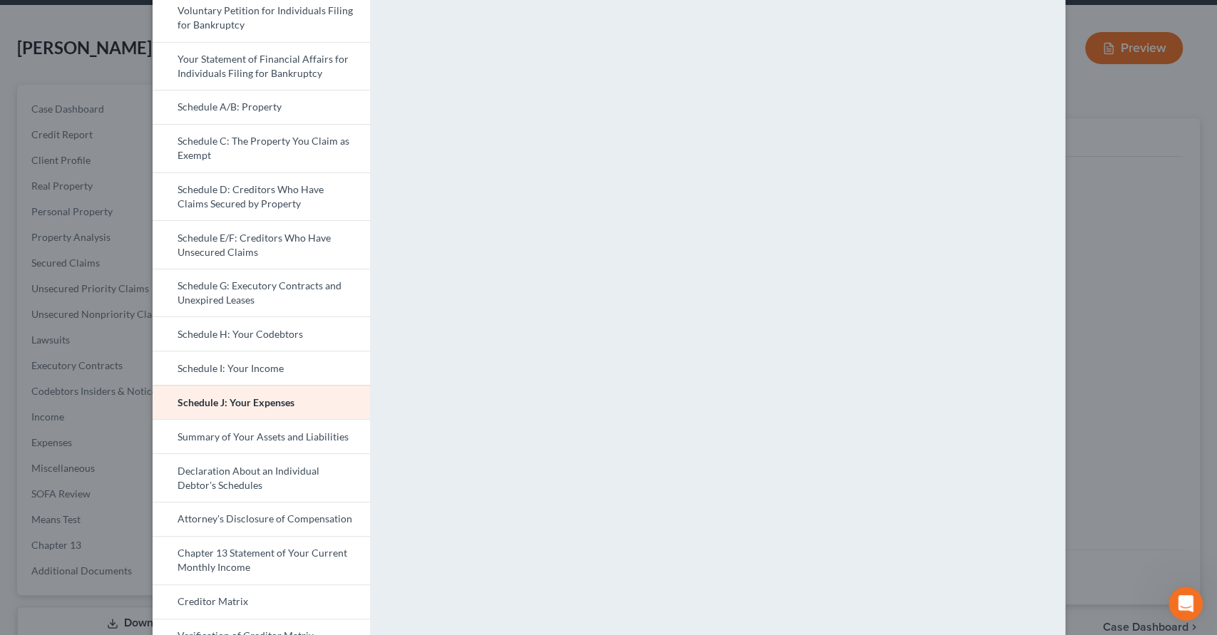
drag, startPoint x: 301, startPoint y: 520, endPoint x: 821, endPoint y: 334, distance: 552.4
click at [301, 520] on link "Attorney's Disclosure of Compensation" at bounding box center [261, 519] width 217 height 34
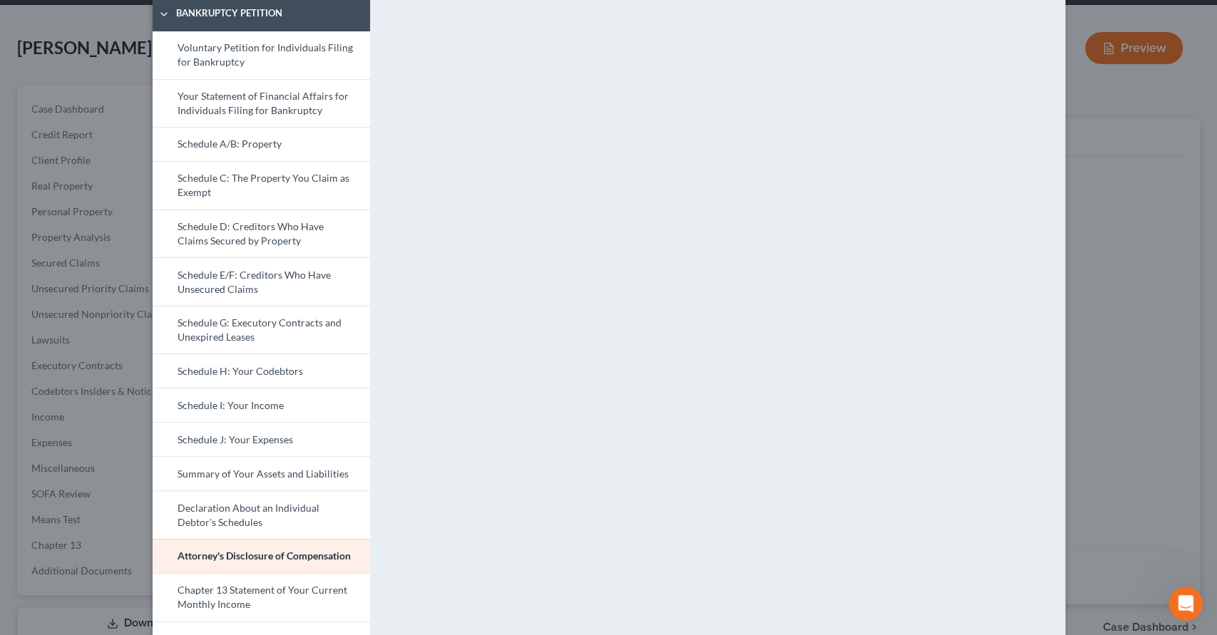
scroll to position [0, 0]
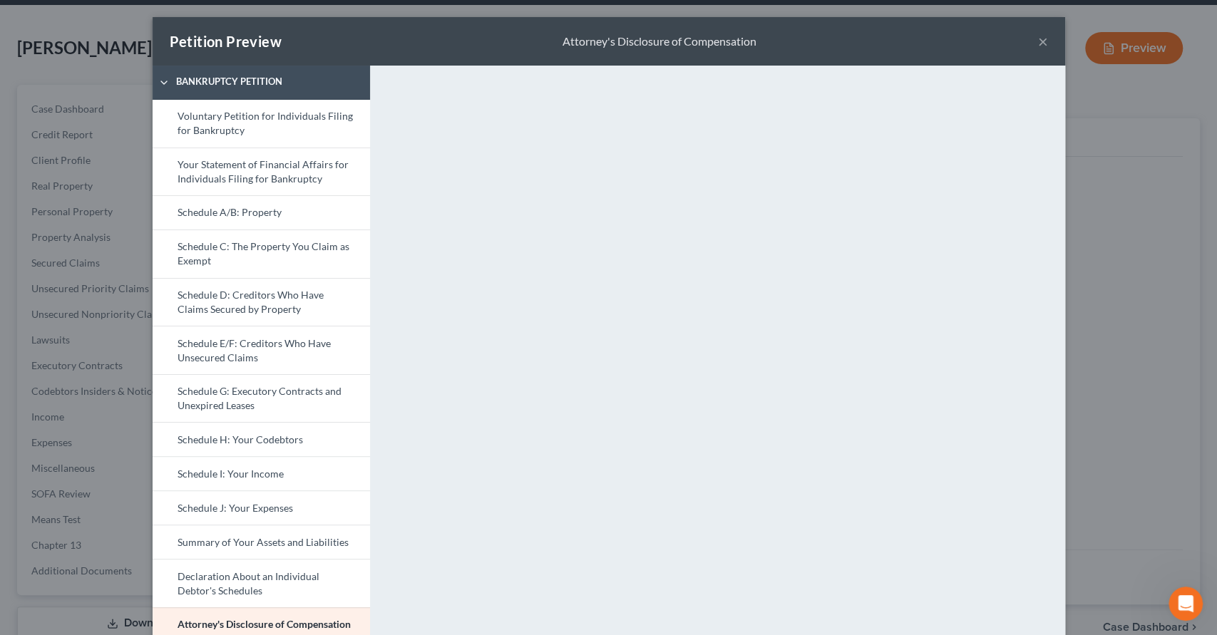
click at [1038, 40] on button "×" at bounding box center [1043, 41] width 10 height 17
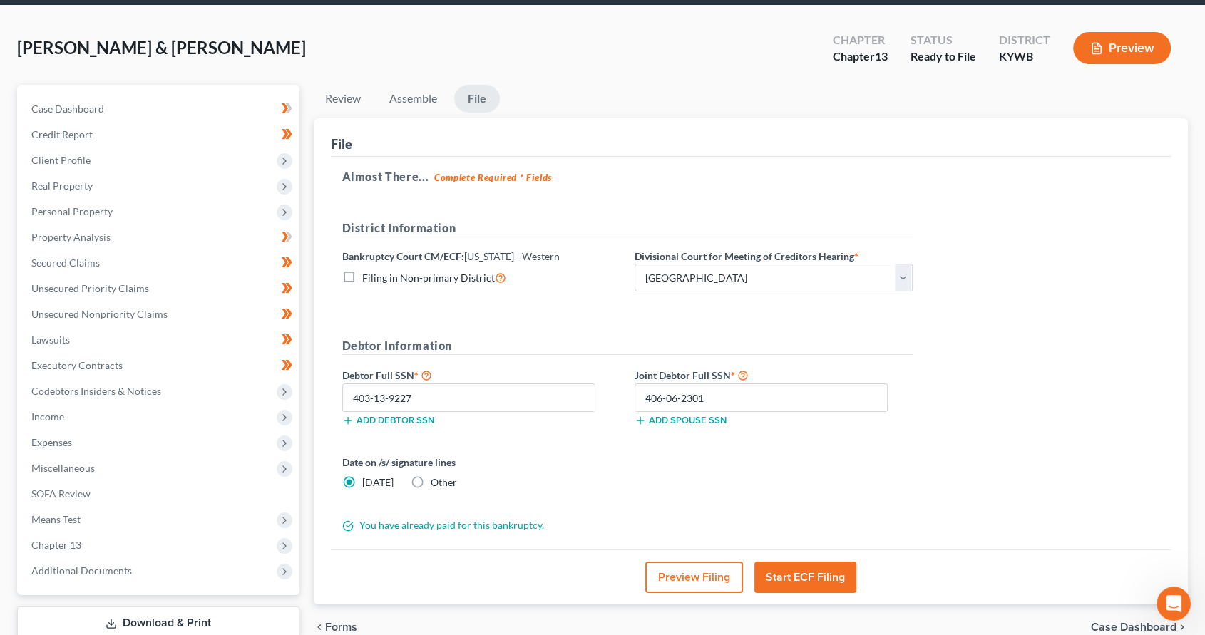
click at [804, 575] on button "Start ECF Filing" at bounding box center [805, 577] width 102 height 31
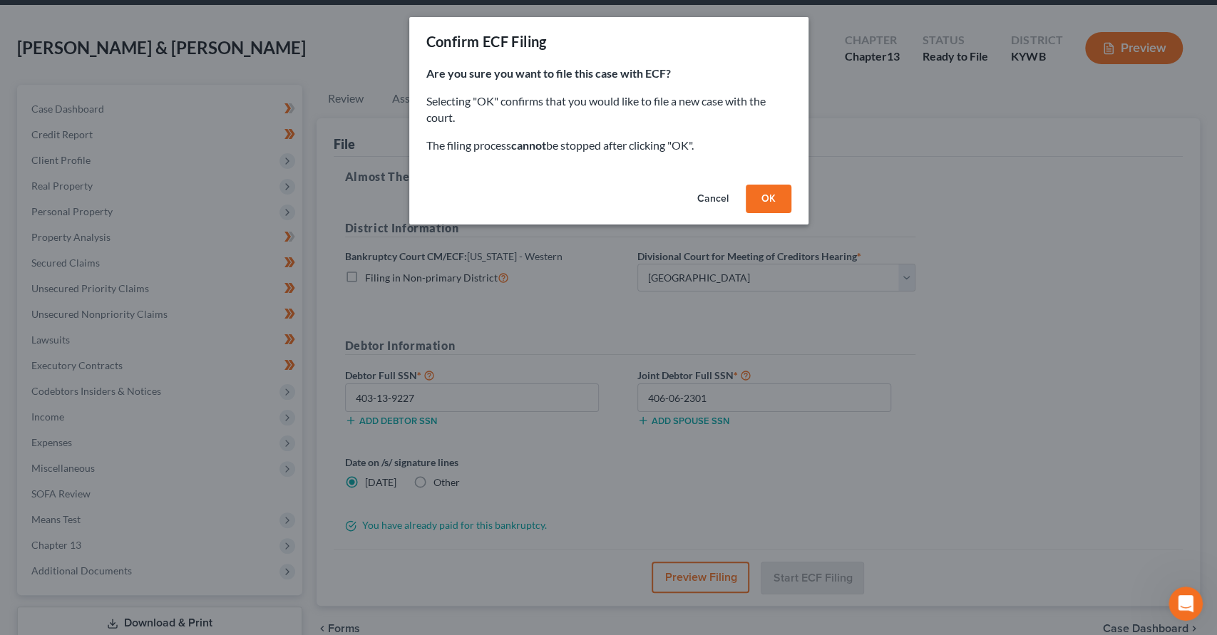
click at [788, 195] on button "OK" at bounding box center [769, 199] width 46 height 29
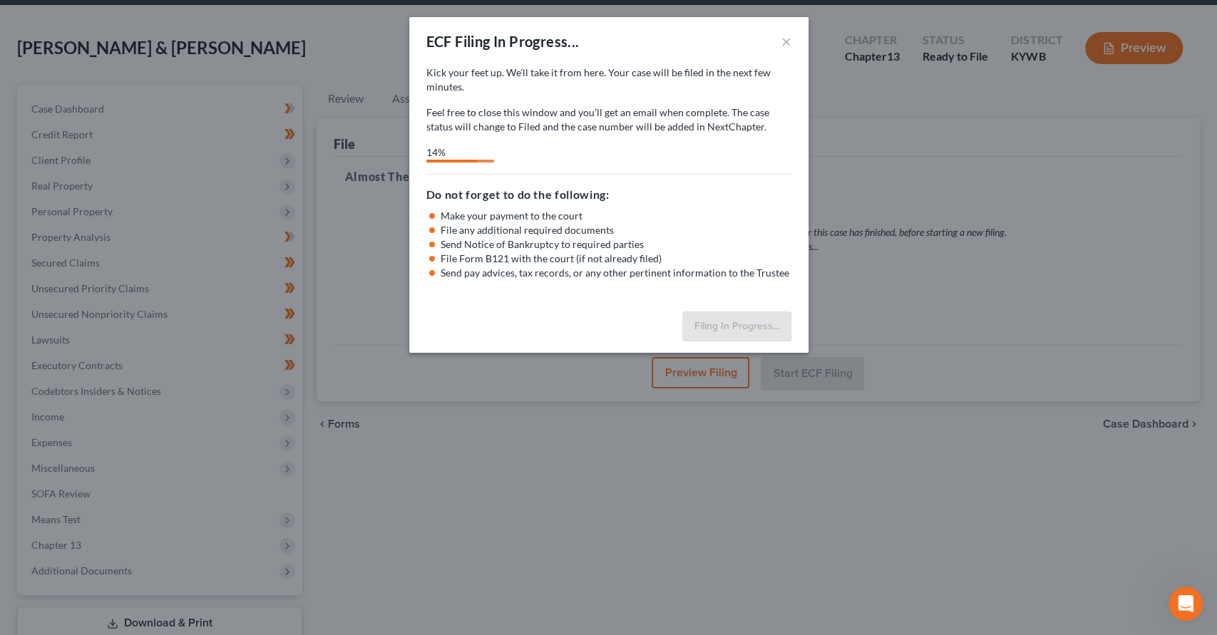
select select "2"
